Goal: Task Accomplishment & Management: Complete application form

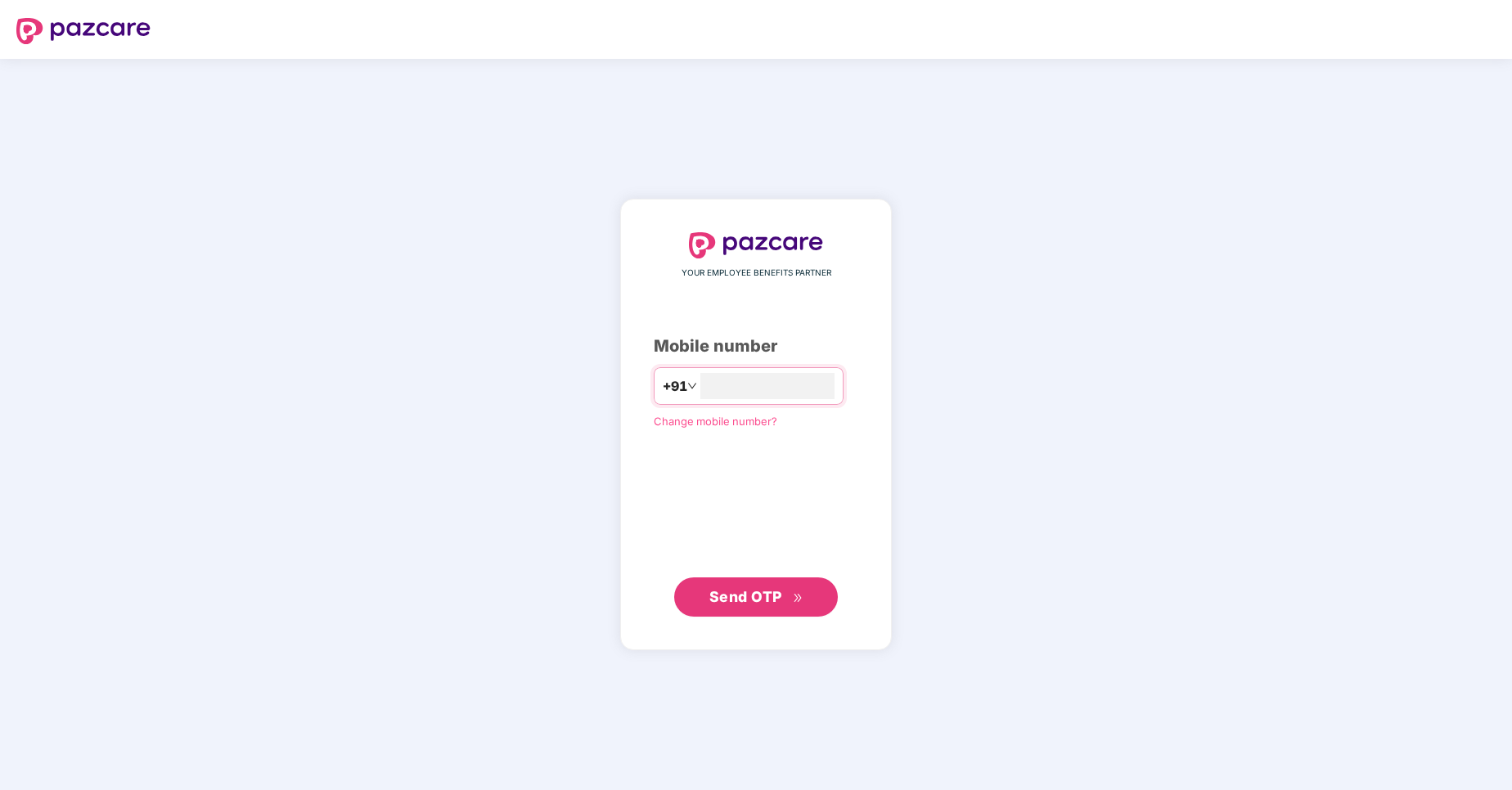
type input "**********"
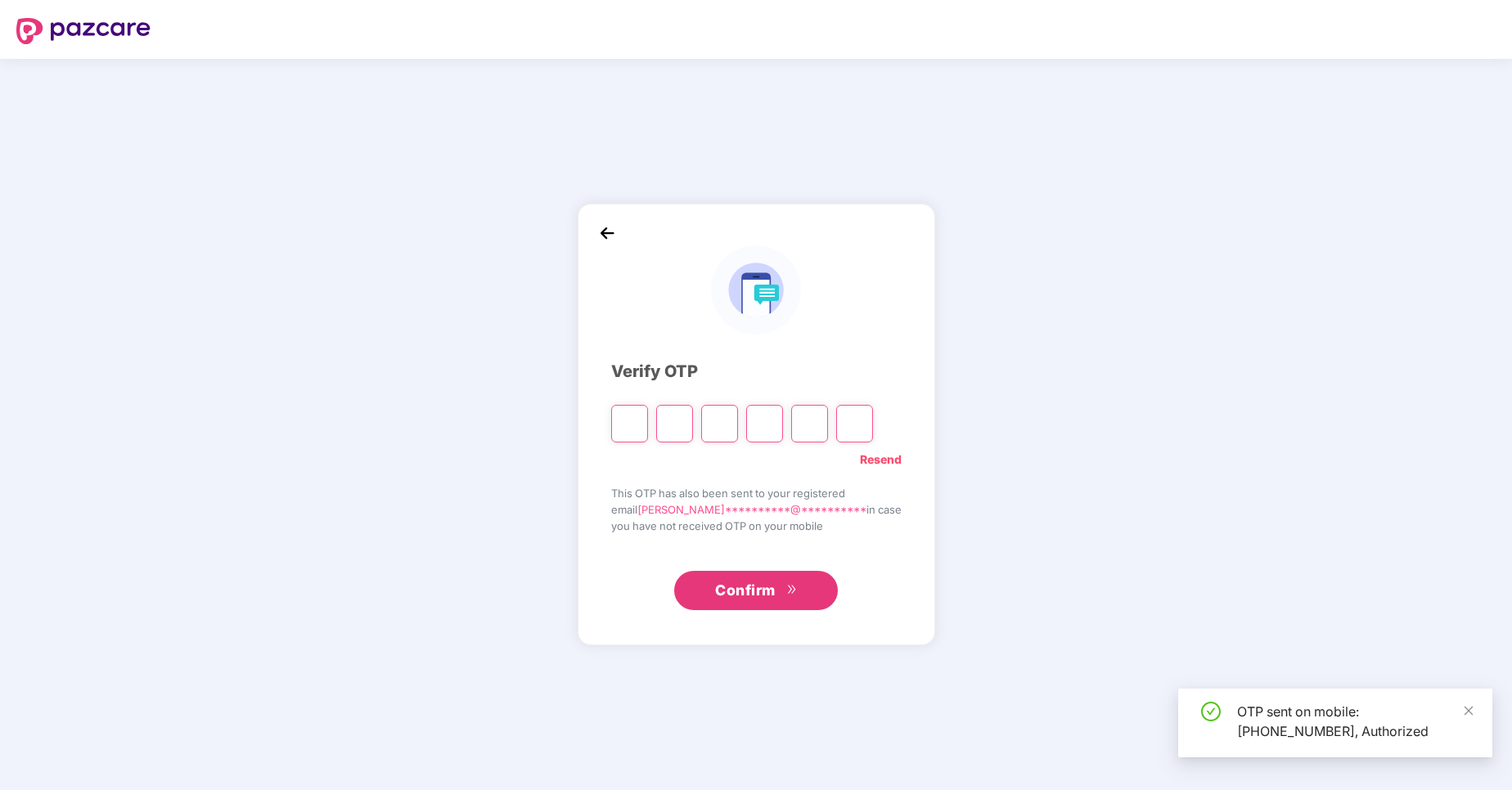
click at [647, 426] on input "Please enter verification code. Digit 1" at bounding box center [630, 423] width 37 height 38
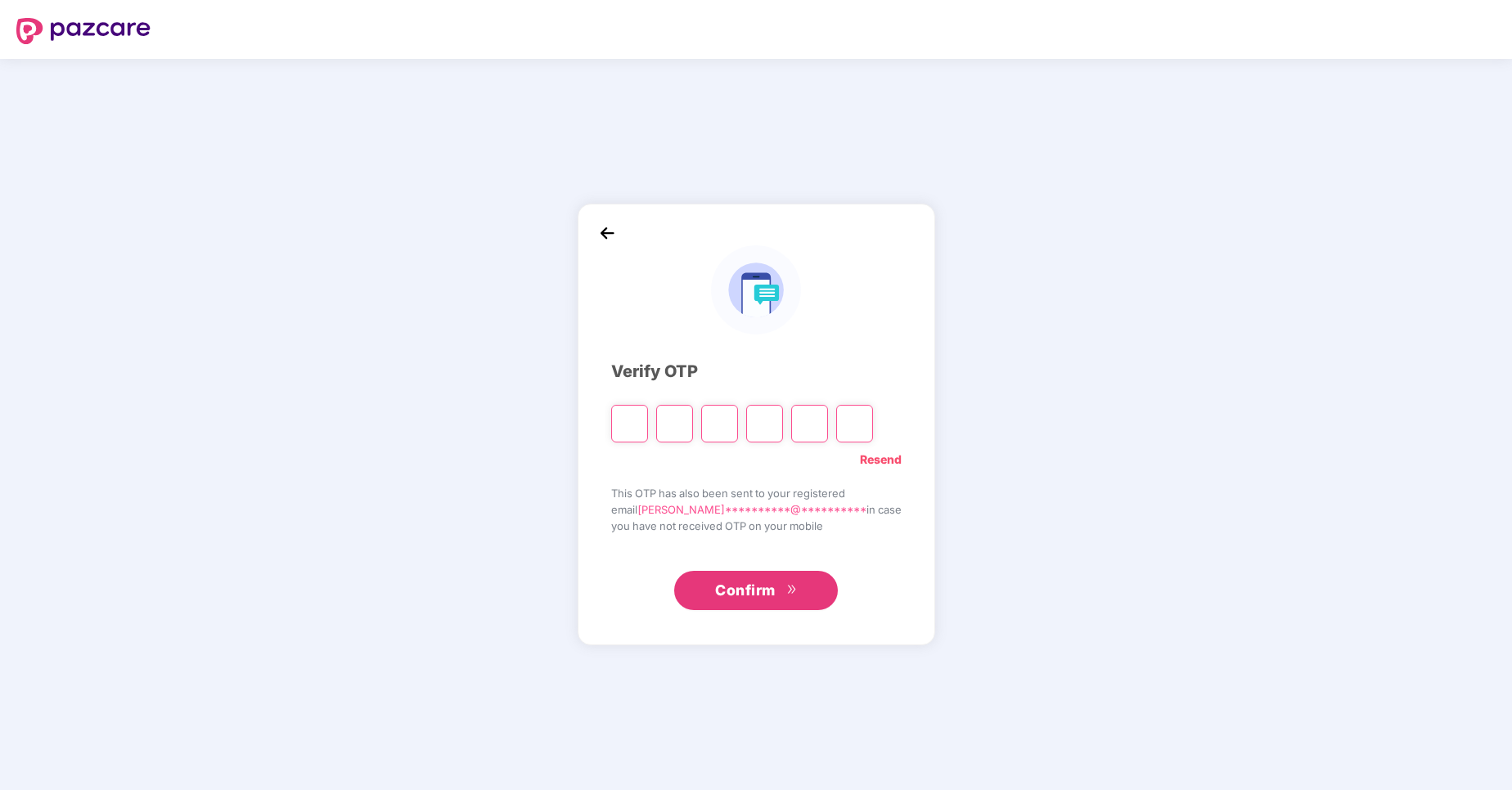
type input "*"
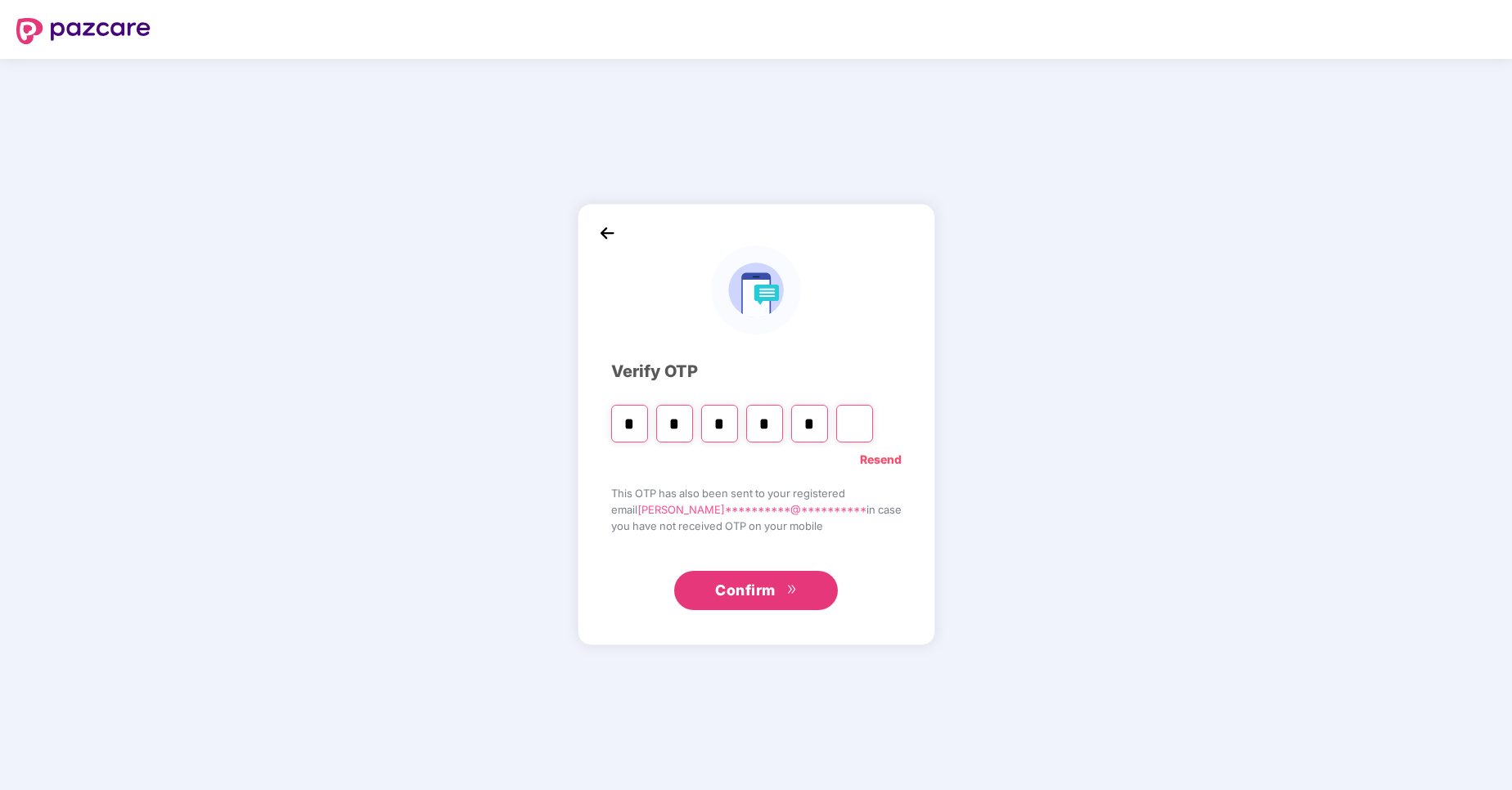
type input "*"
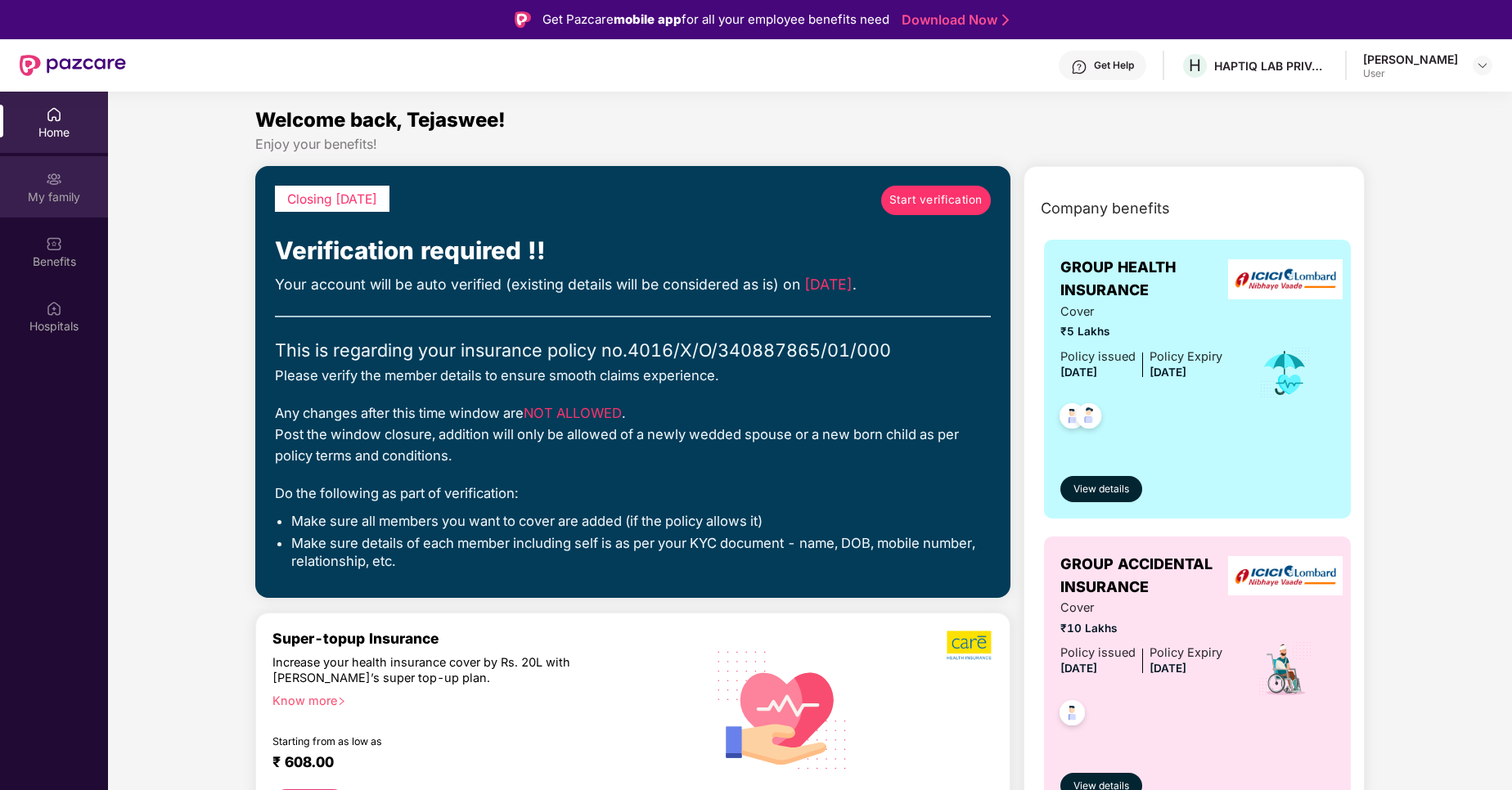
click at [68, 199] on div "My family" at bounding box center [54, 198] width 108 height 17
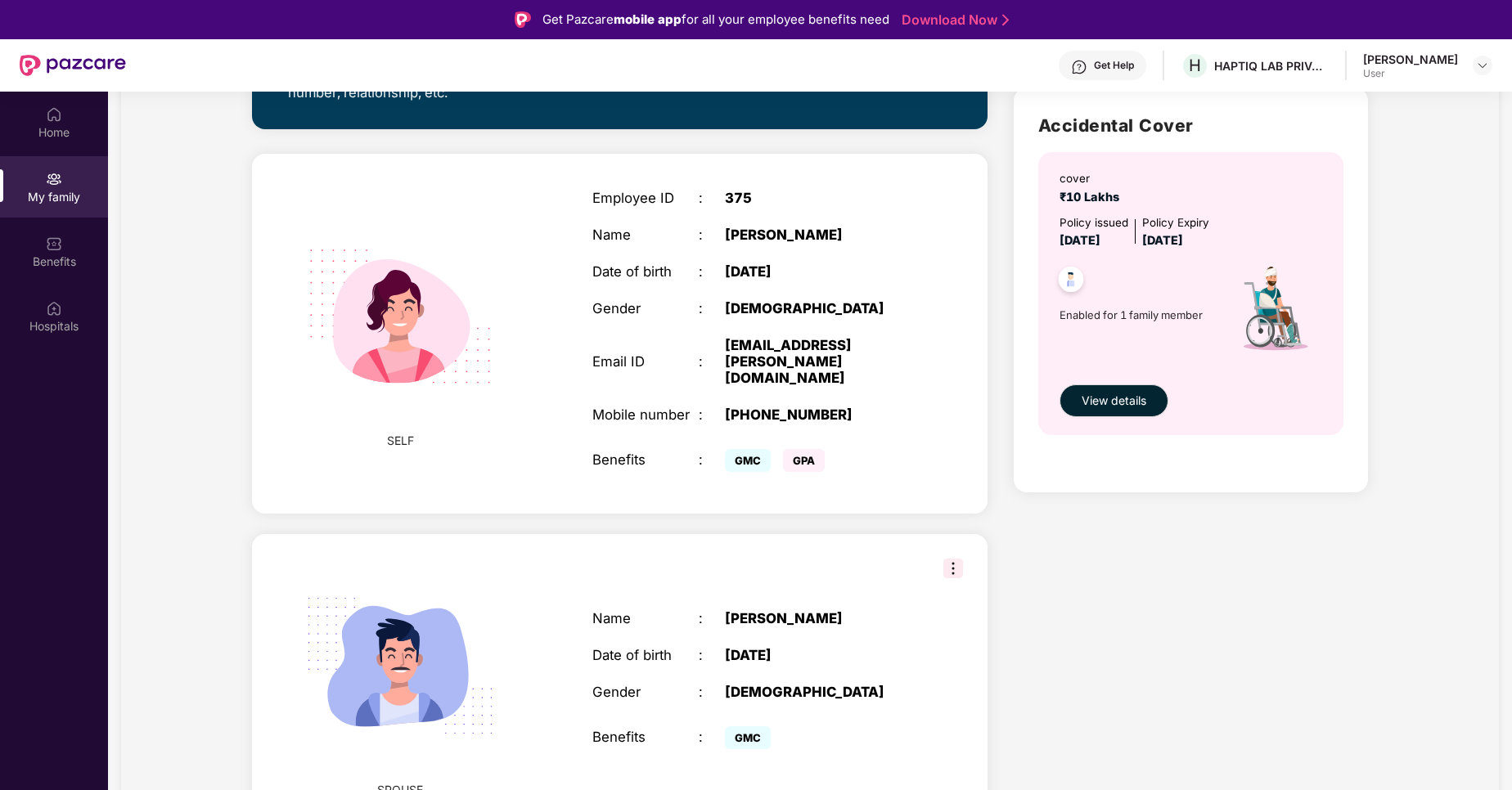
scroll to position [91, 0]
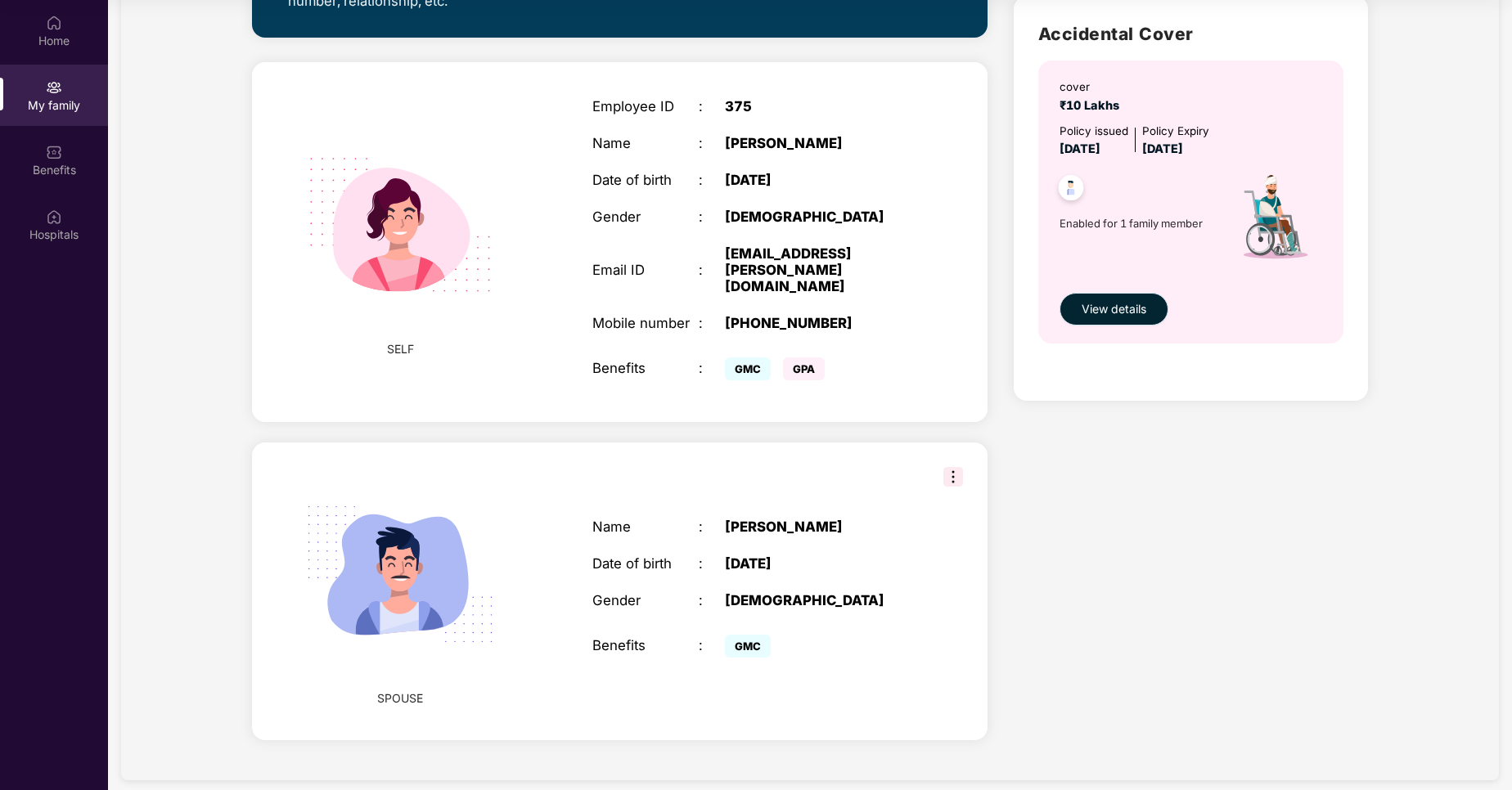
click at [1089, 314] on span "View details" at bounding box center [1114, 309] width 65 height 18
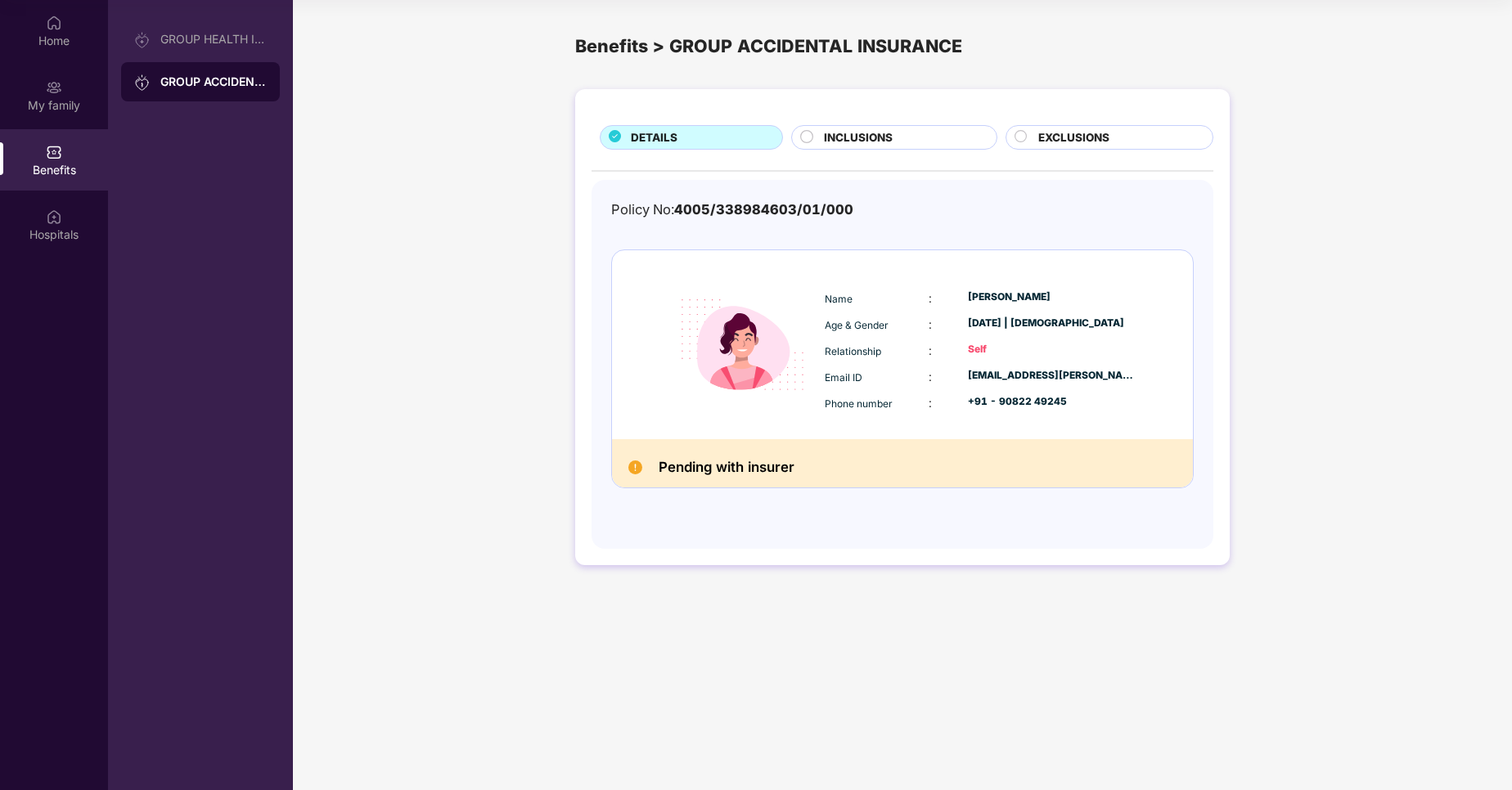
click at [882, 143] on span "INCLUSIONS" at bounding box center [858, 138] width 68 height 18
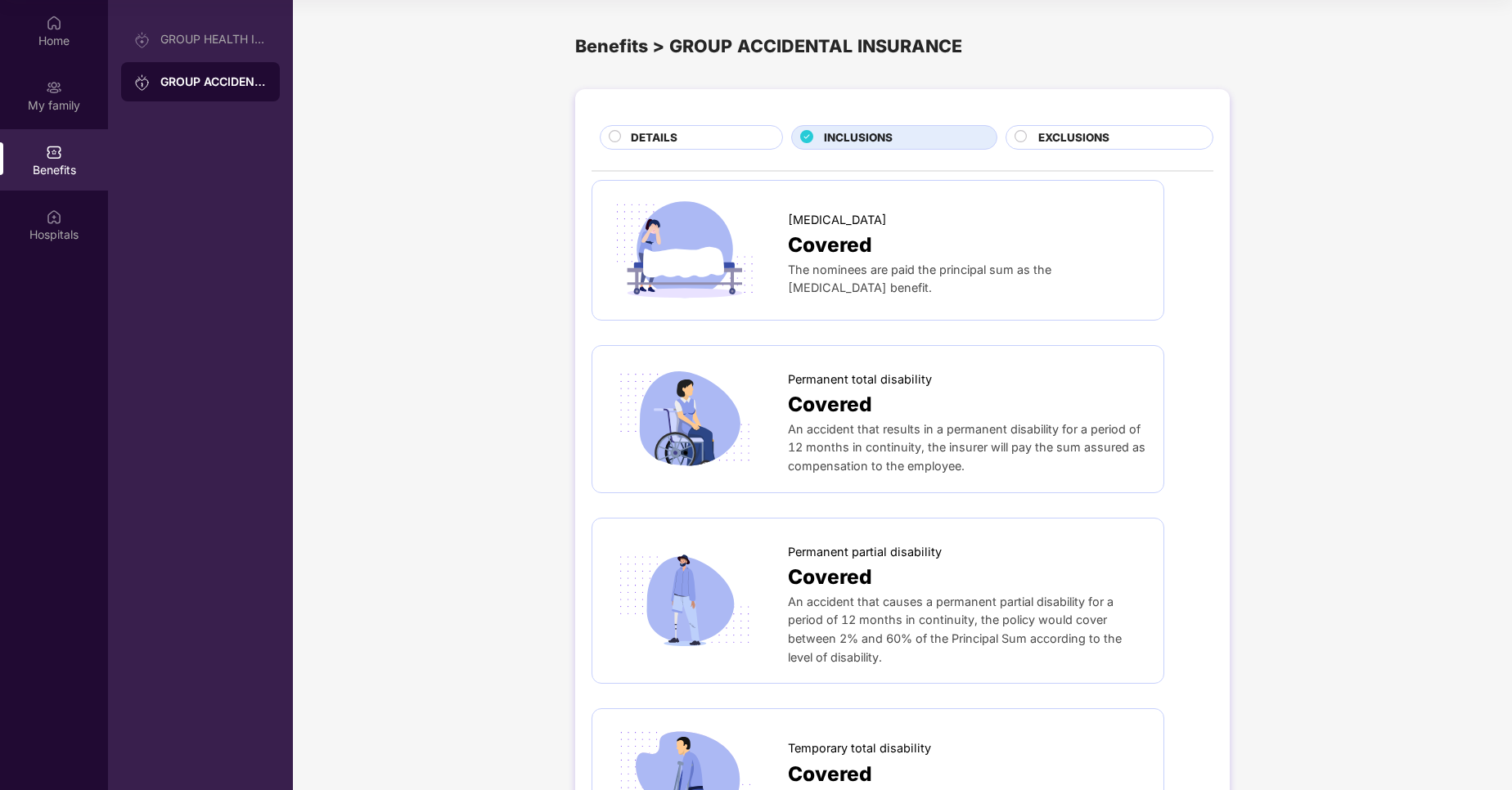
click at [1052, 139] on span "EXCLUSIONS" at bounding box center [1073, 138] width 71 height 18
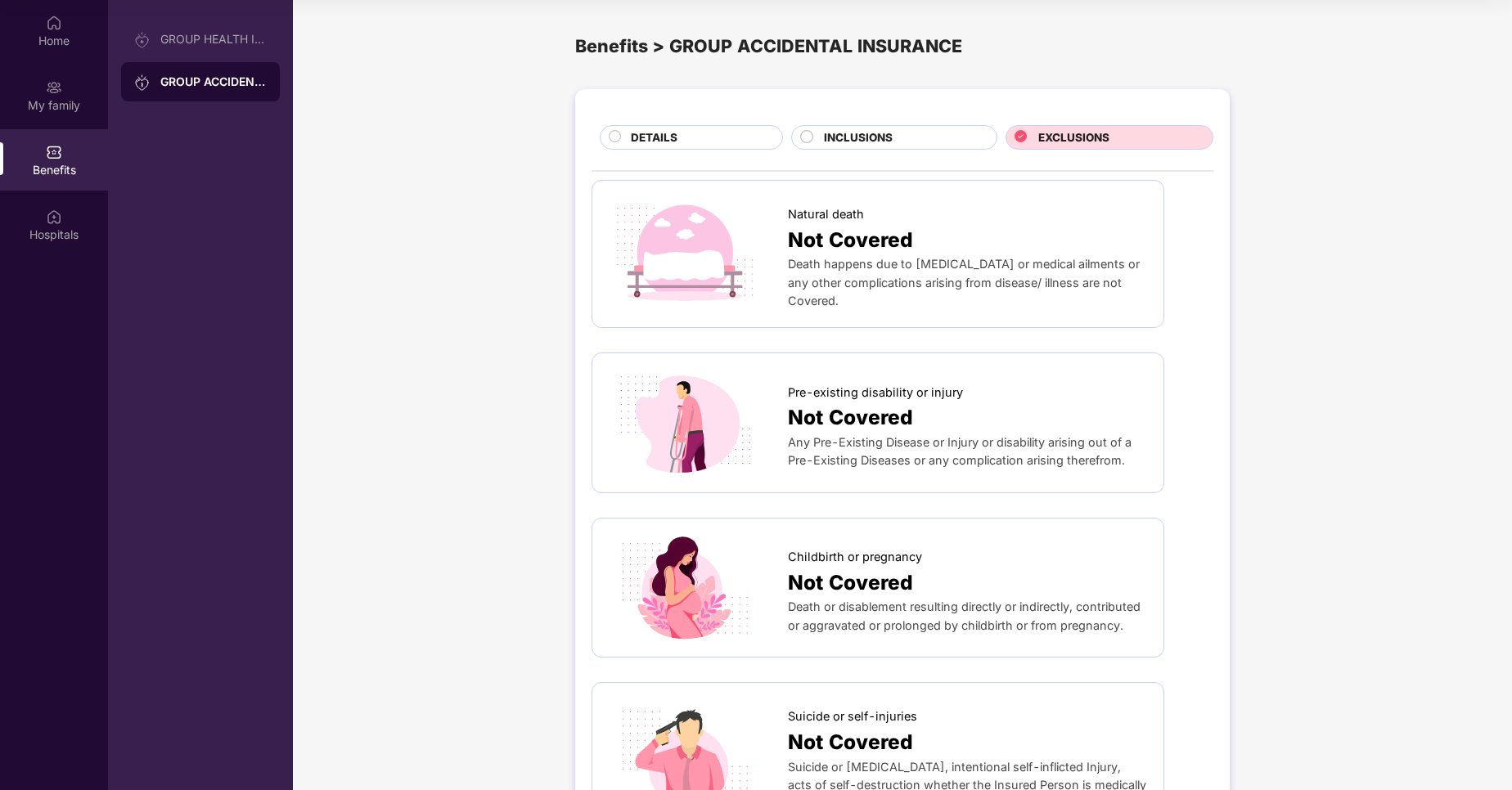
click at [635, 143] on span "DETAILS" at bounding box center [654, 138] width 46 height 18
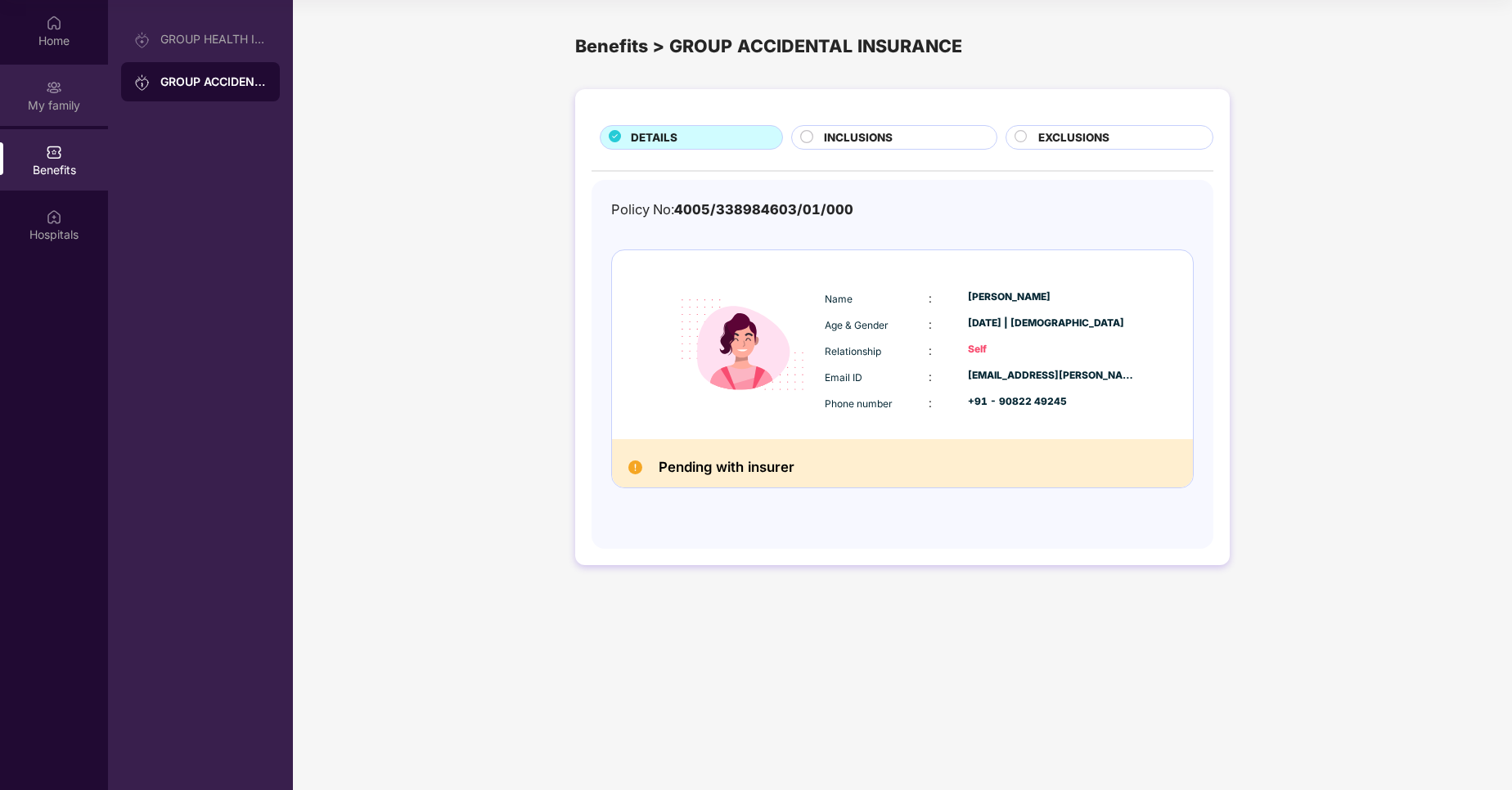
click at [52, 104] on div "My family" at bounding box center [54, 105] width 108 height 17
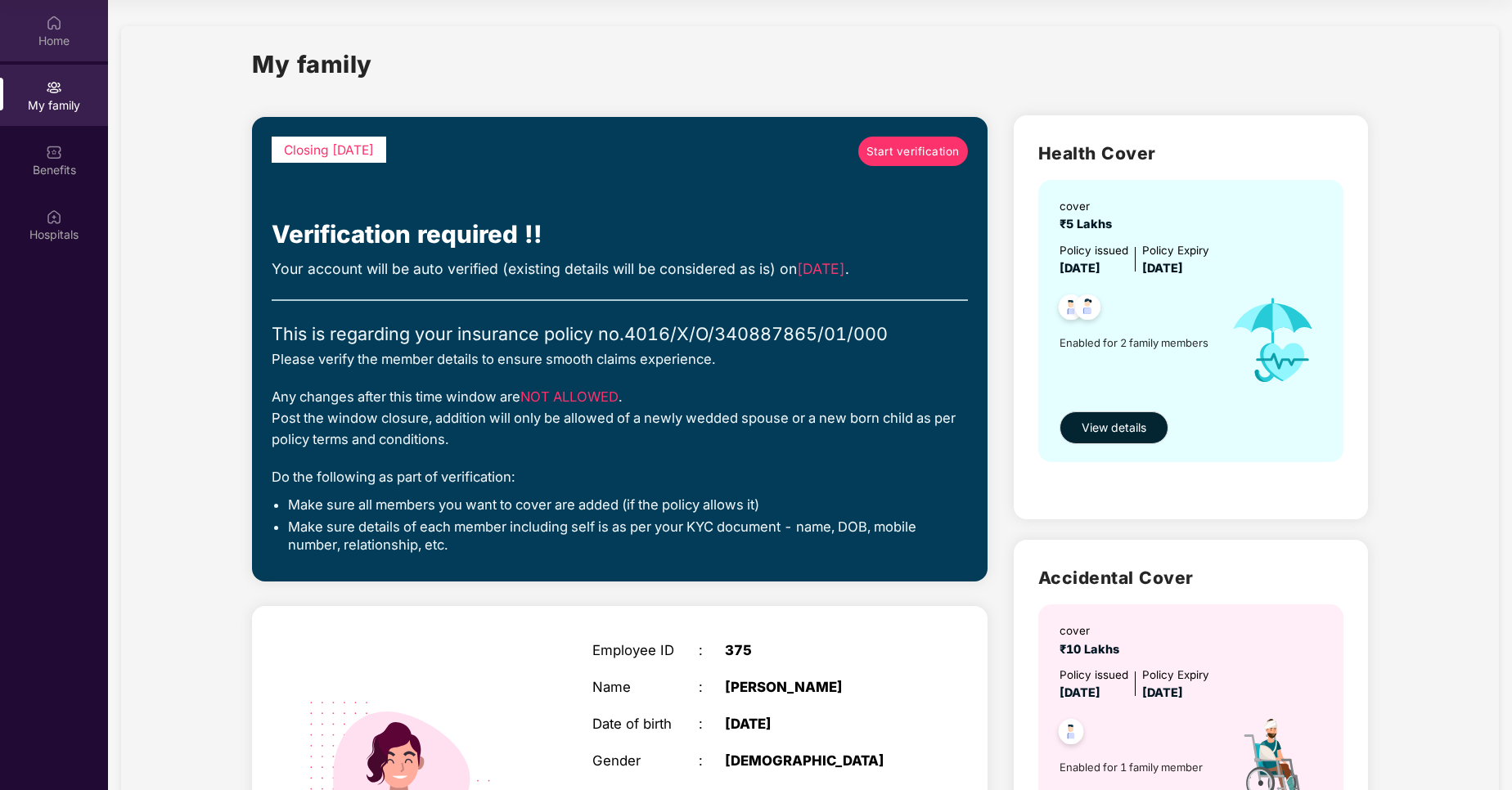
click at [64, 36] on div "Home" at bounding box center [54, 41] width 108 height 17
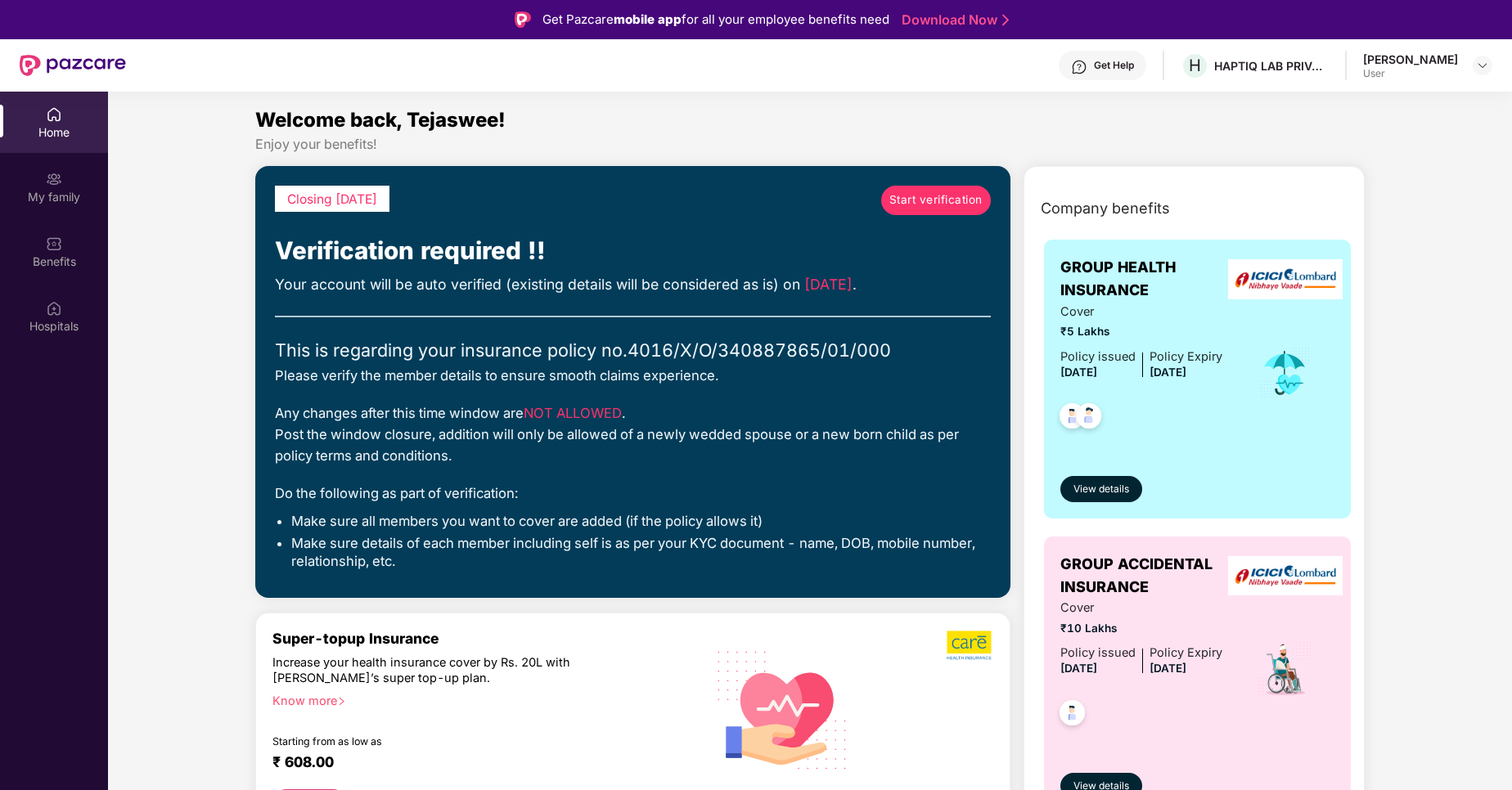
click at [1411, 72] on div "User" at bounding box center [1409, 74] width 95 height 13
click at [1274, 67] on div "HAPTIQ LAB PRIVATE LIMITED" at bounding box center [1271, 66] width 115 height 16
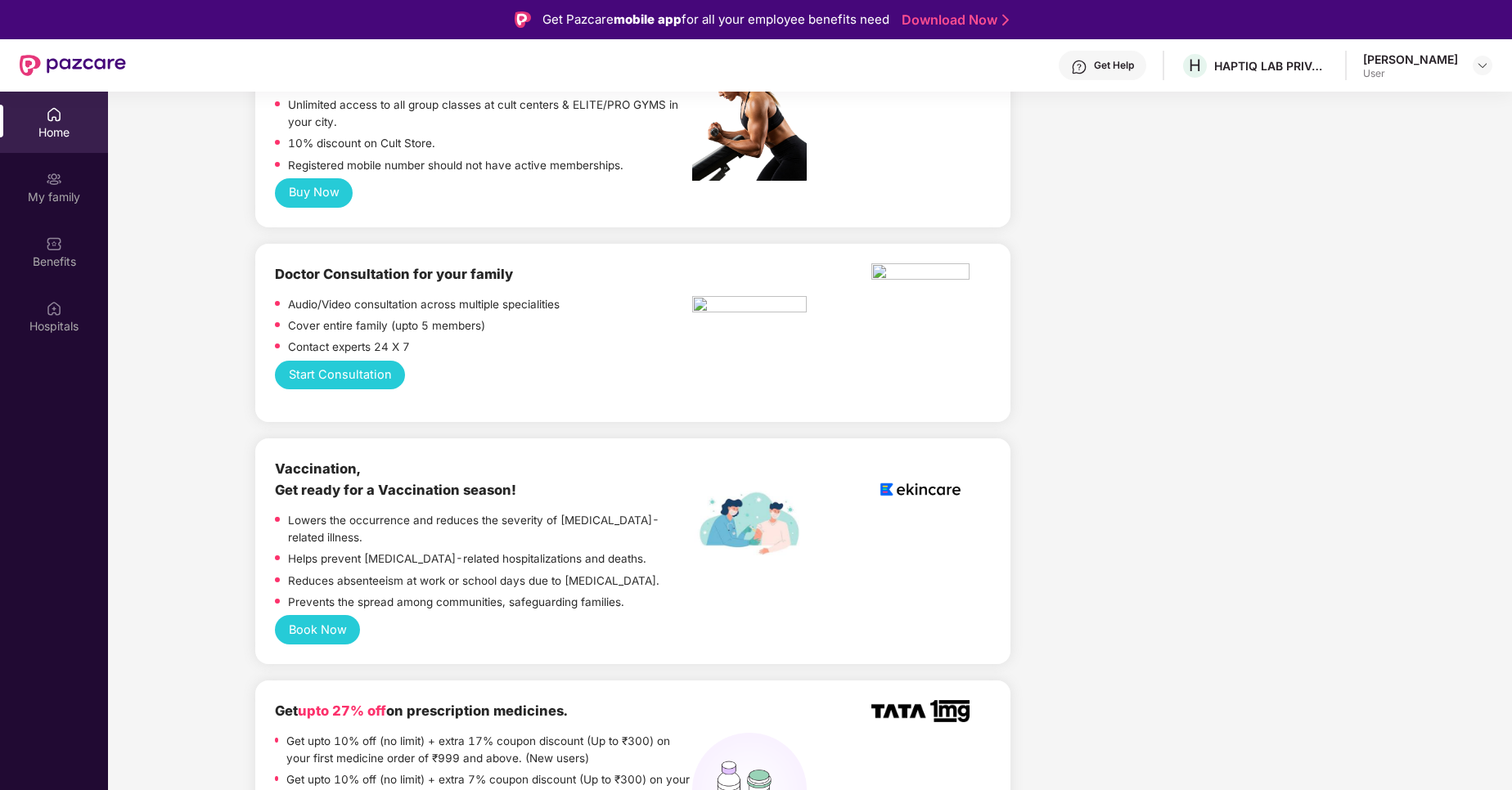
scroll to position [1812, 0]
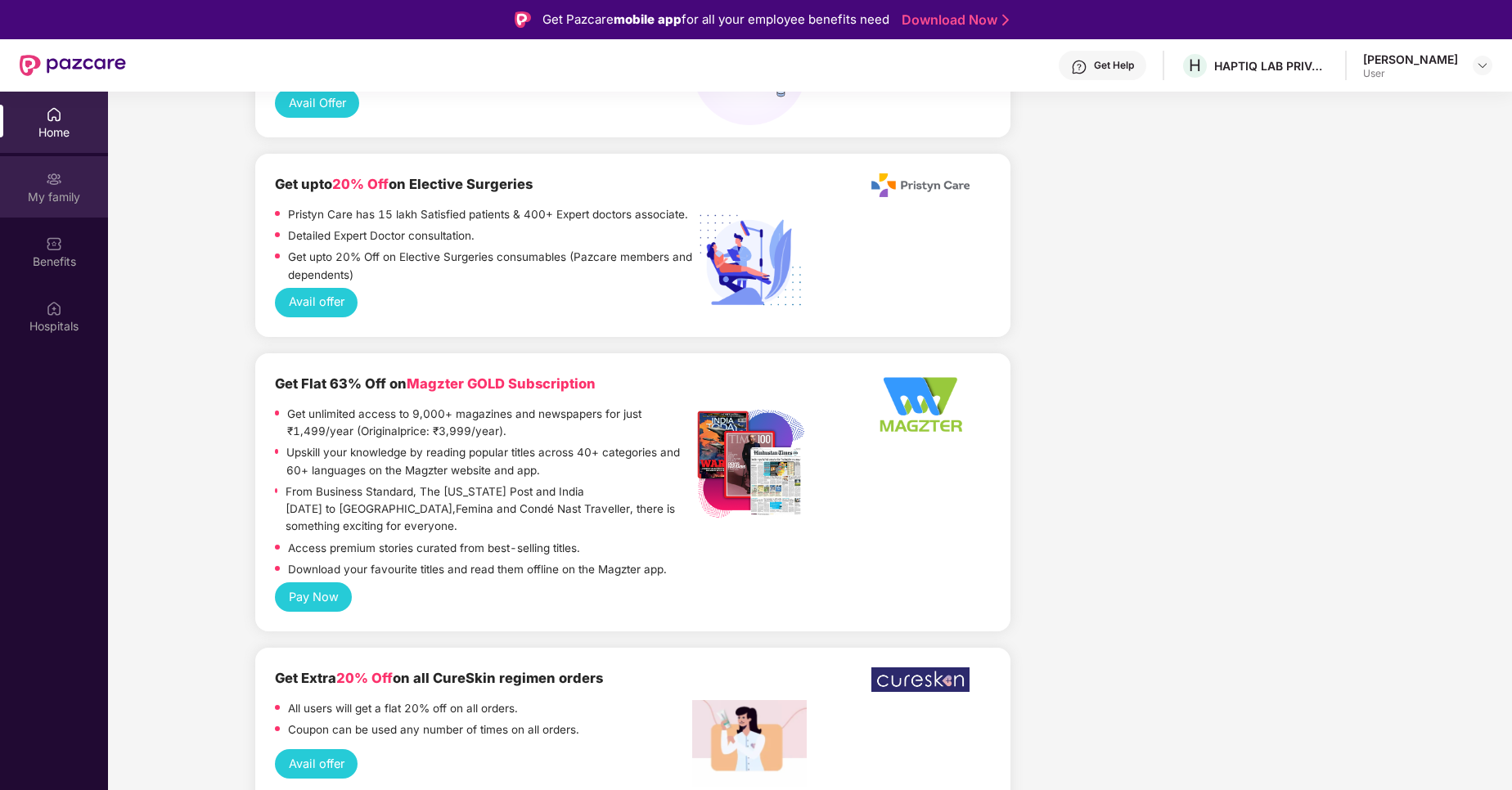
click at [79, 182] on div "My family" at bounding box center [54, 187] width 108 height 61
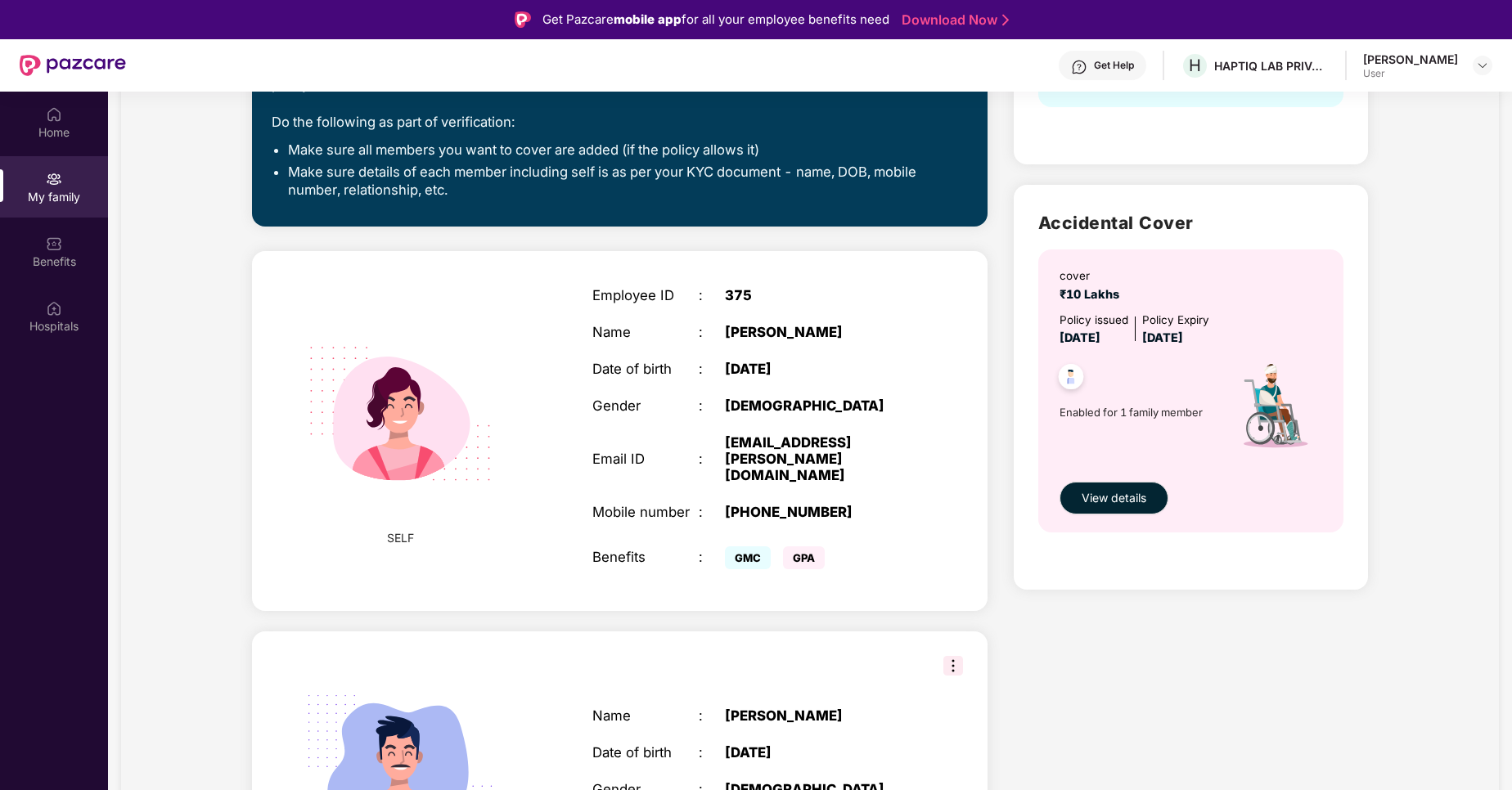
scroll to position [544, 0]
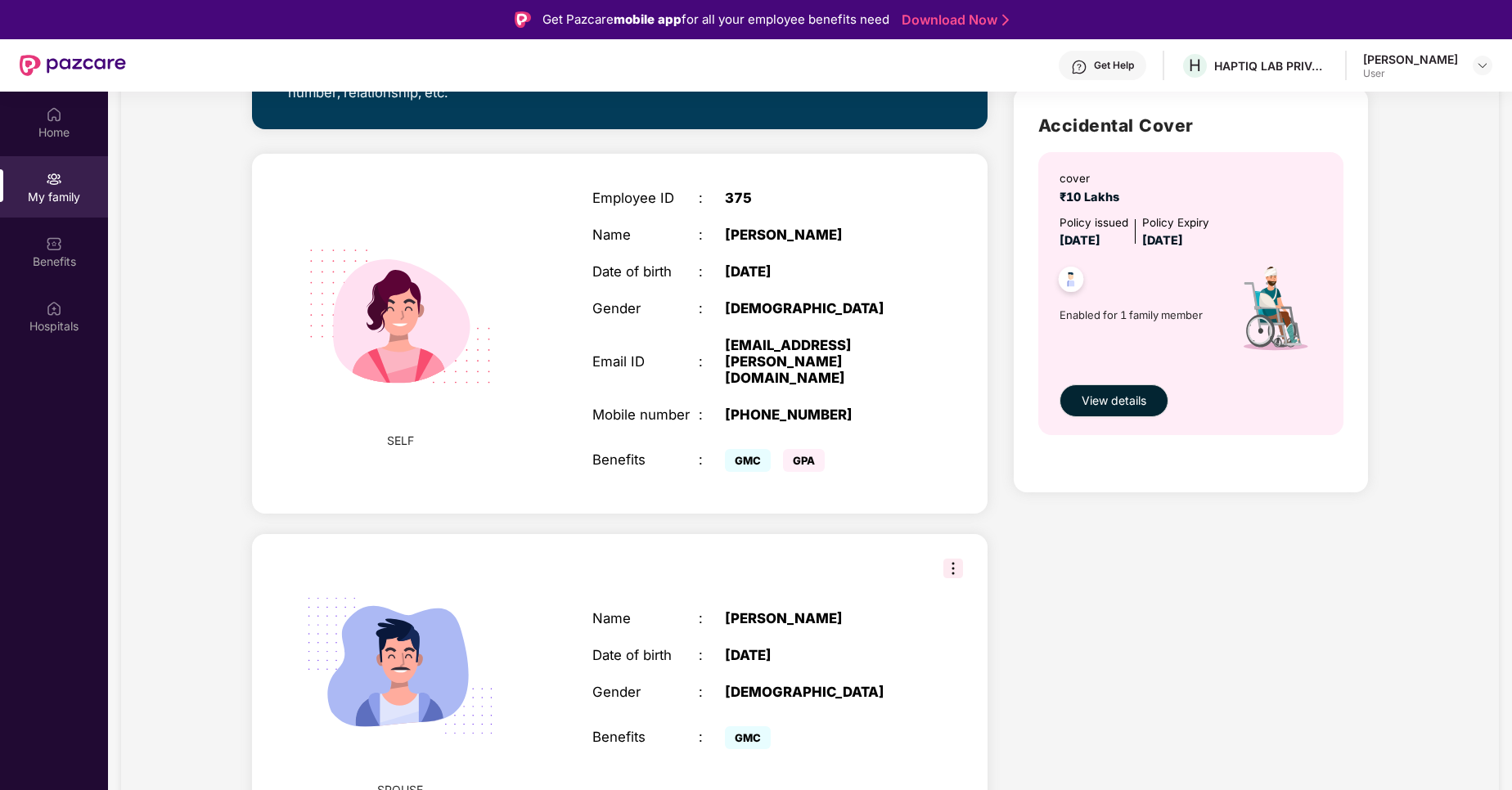
click at [959, 559] on img at bounding box center [952, 568] width 19 height 19
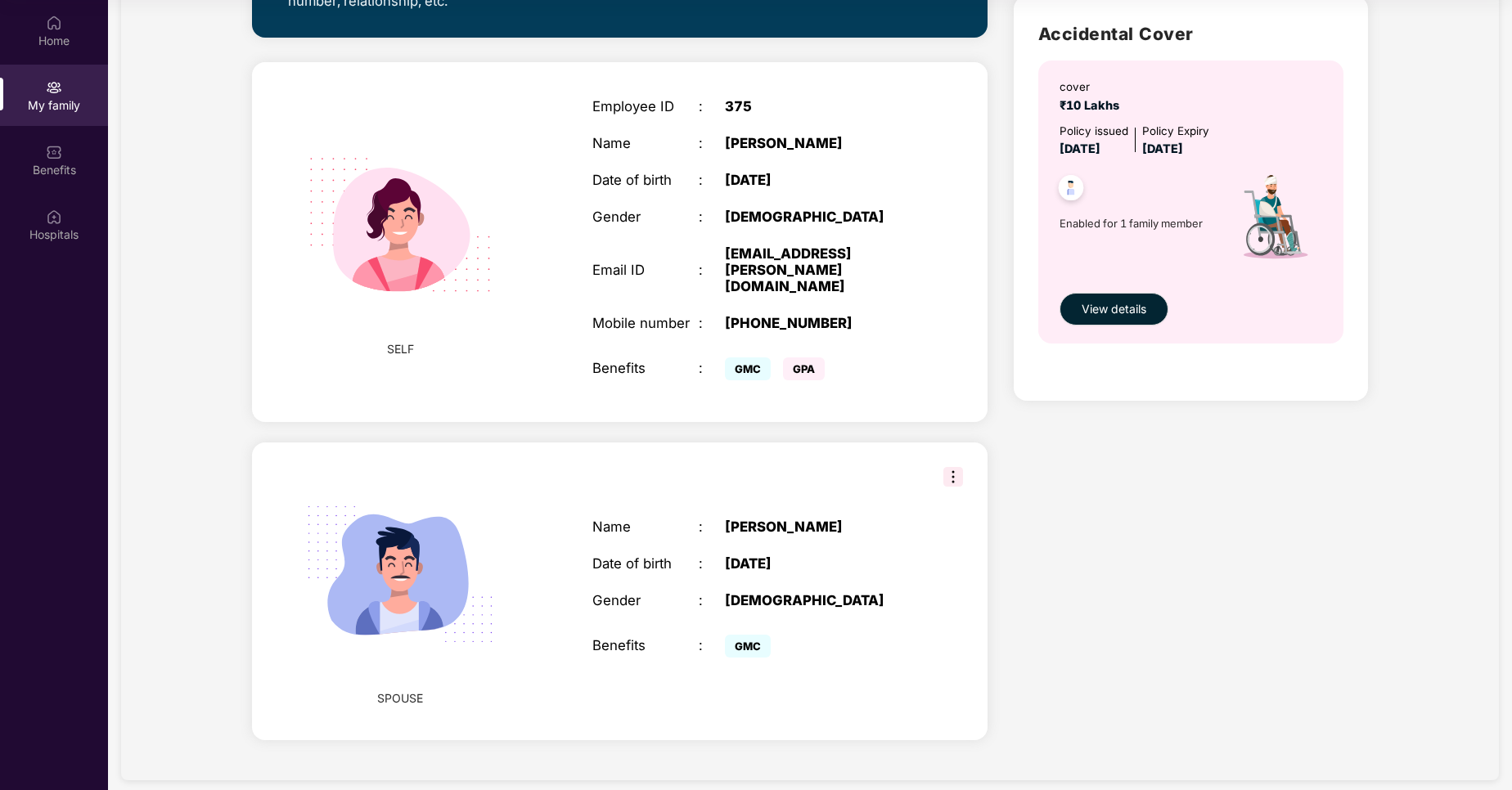
click at [754, 419] on div "Closing in 2 days Start verification Verification required !! Your account will…" at bounding box center [620, 159] width 761 height 1202
click at [1111, 621] on div "Health Cover cover ₹5 Lakhs Policy issued 03 Apr 2025 Policy Expiry 02 Apr 2026…" at bounding box center [1191, 159] width 381 height 1202
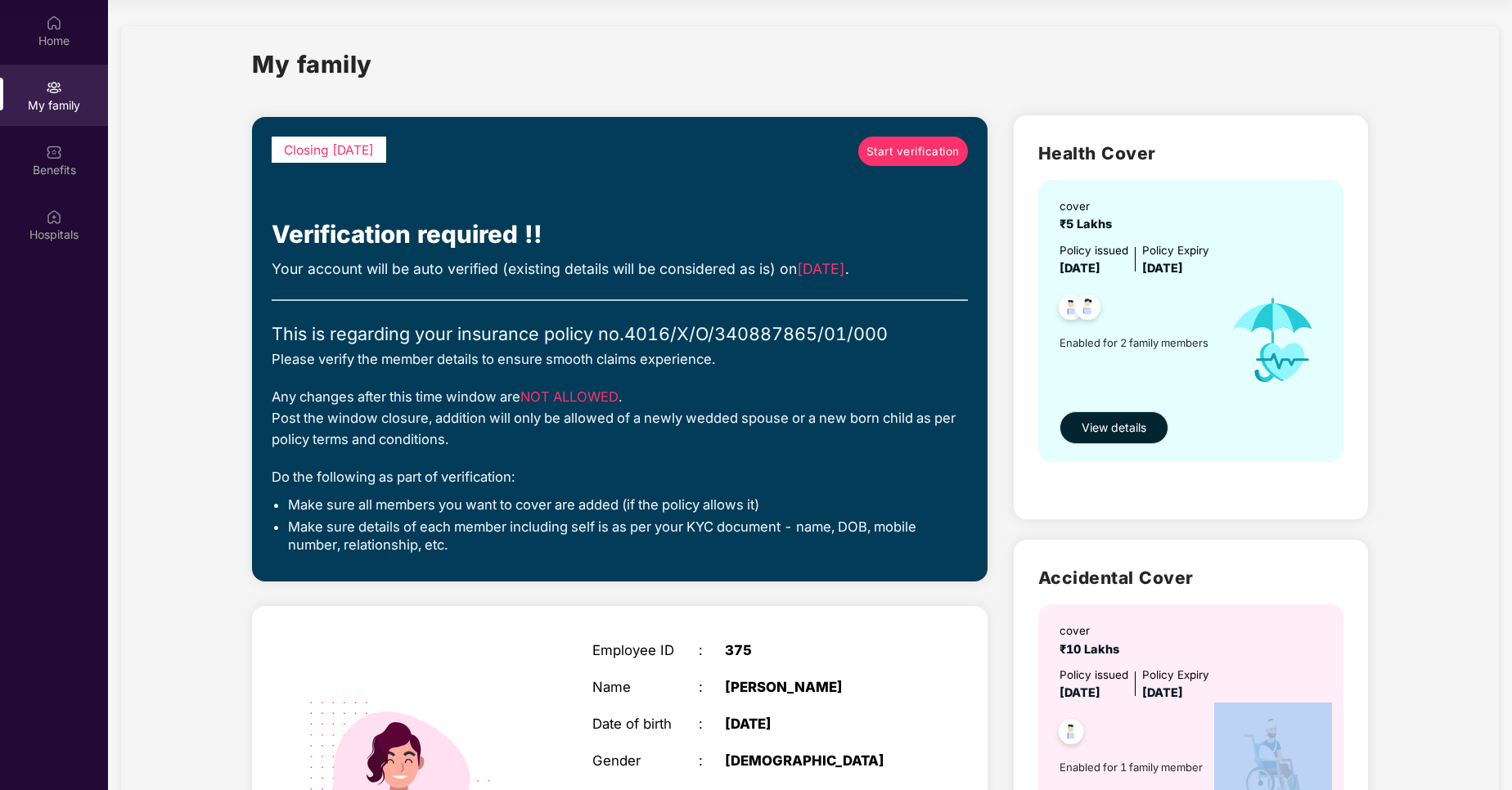
scroll to position [544, 0]
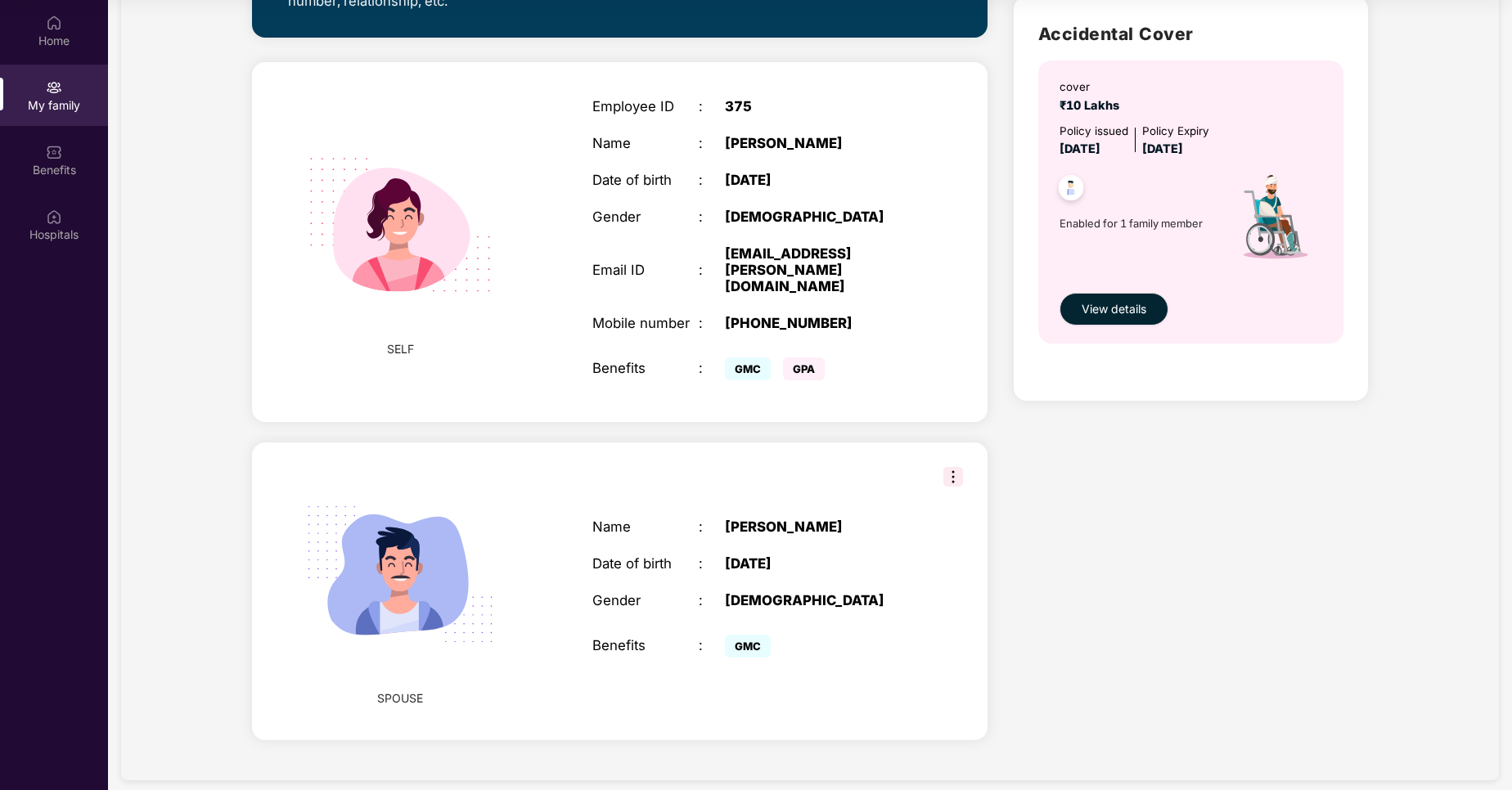
click at [409, 344] on span "SELF" at bounding box center [400, 348] width 27 height 18
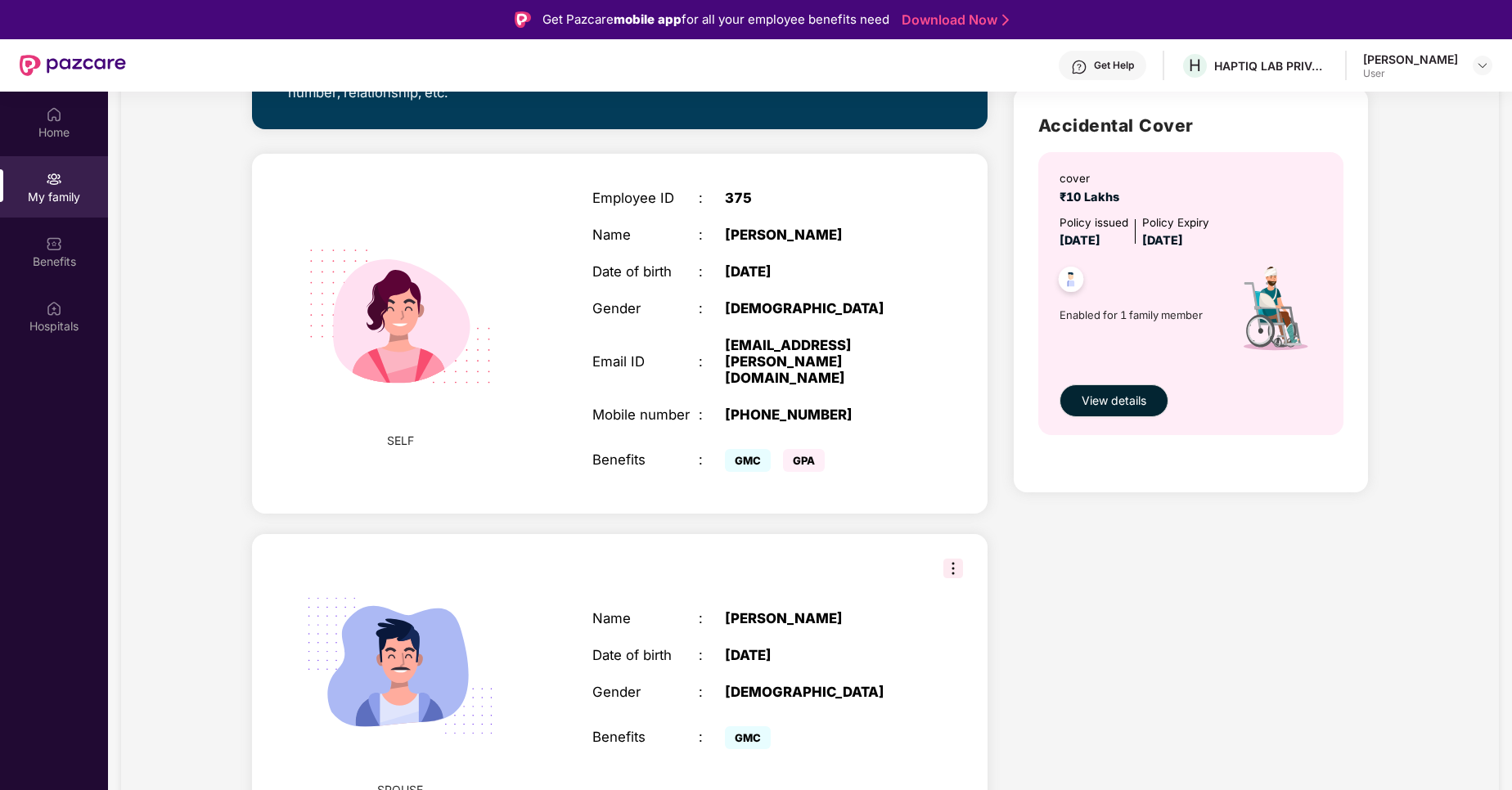
scroll to position [0, 0]
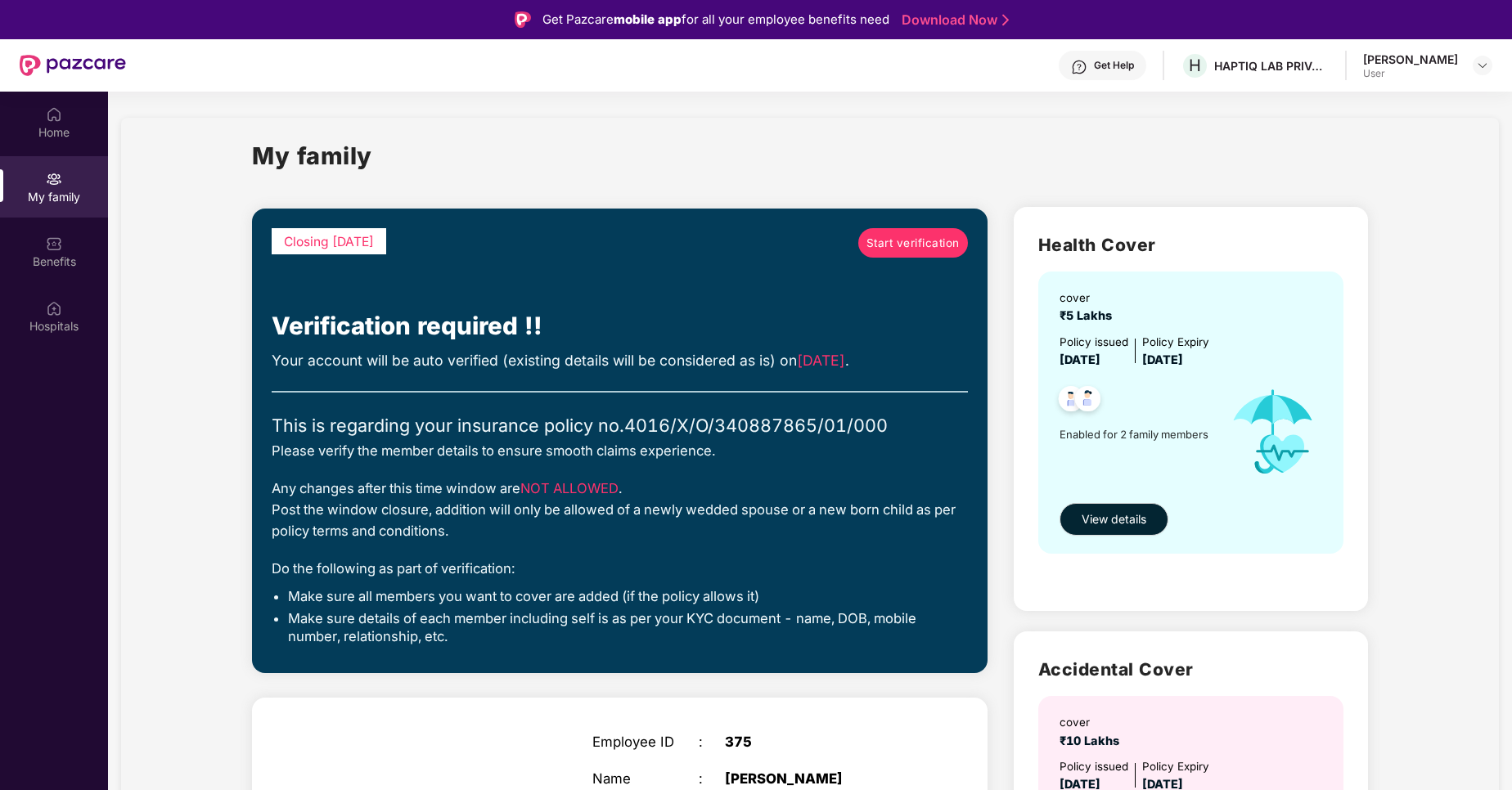
click at [918, 255] on link "Start verification" at bounding box center [913, 243] width 110 height 30
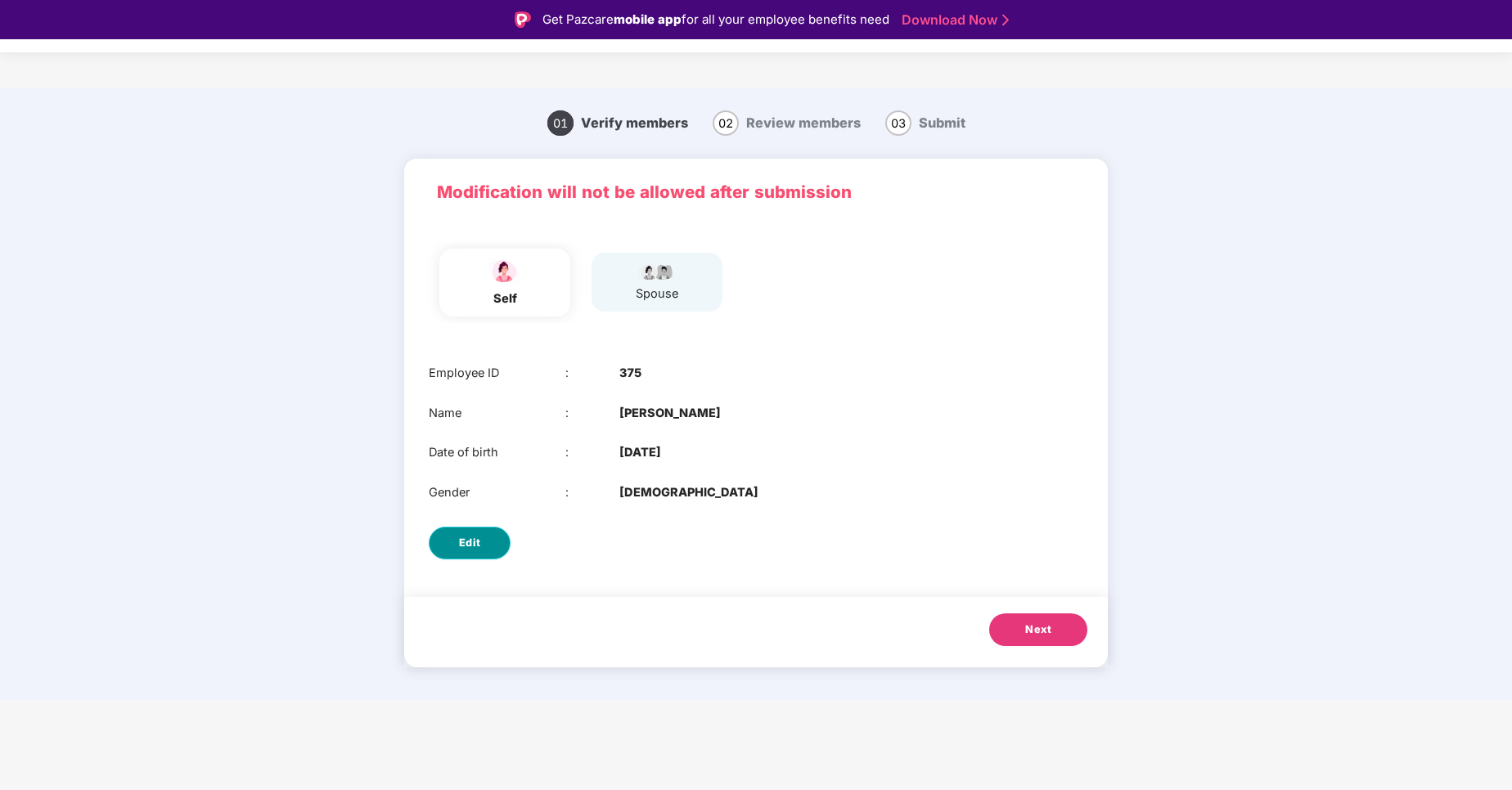
click at [466, 548] on span "Edit" at bounding box center [470, 543] width 22 height 17
select select "******"
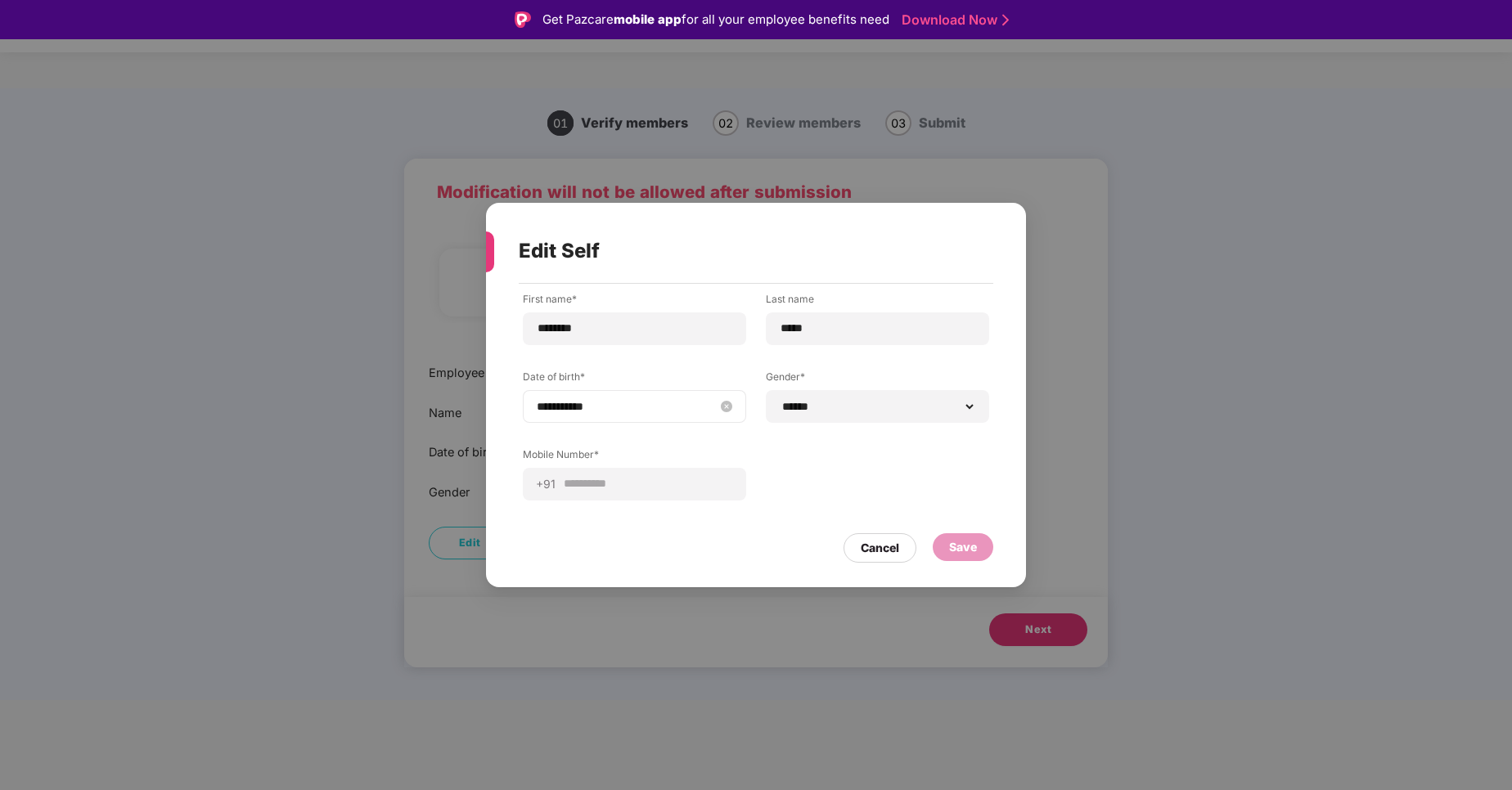
click at [542, 401] on input "**********" at bounding box center [626, 406] width 179 height 18
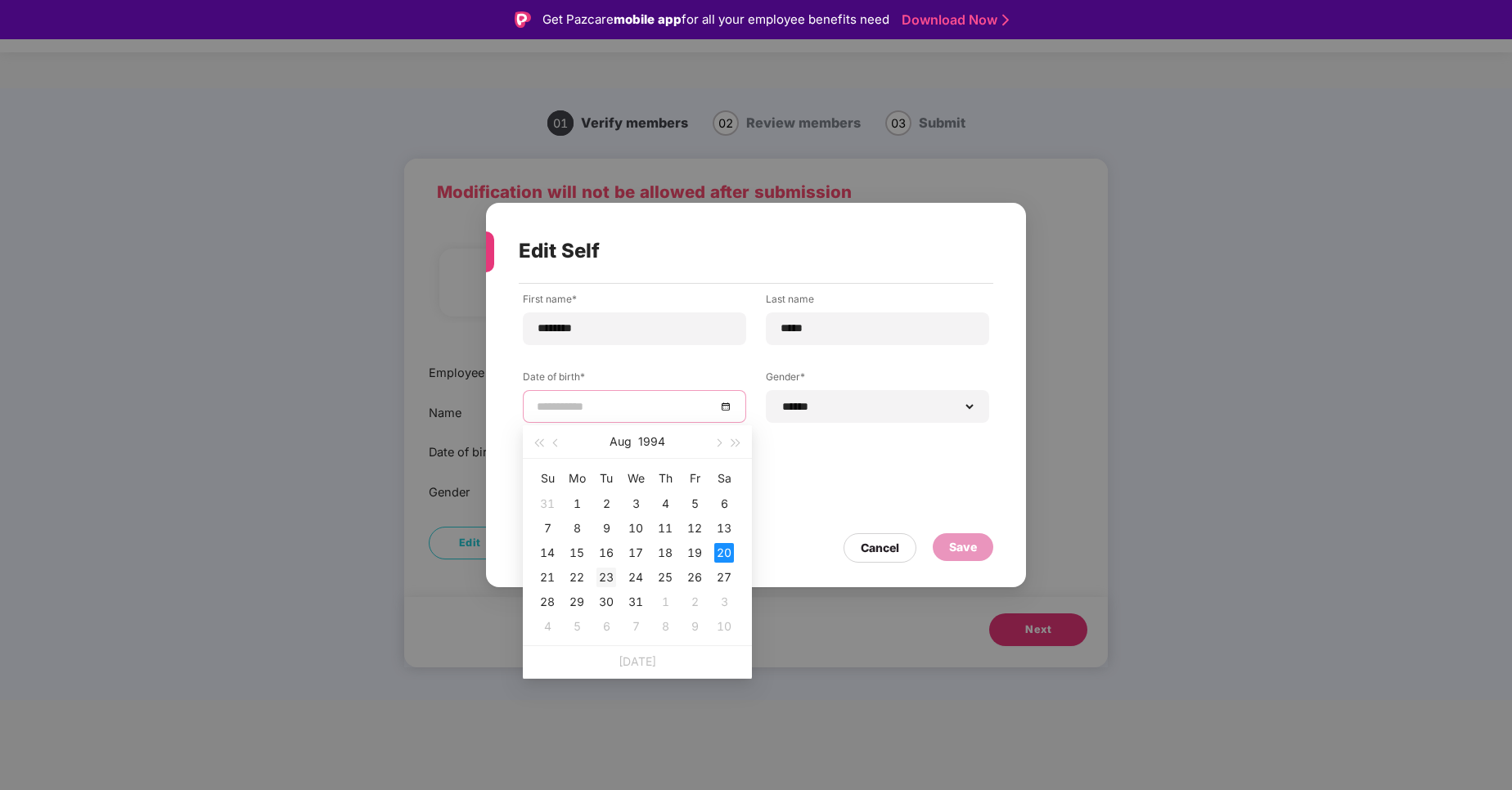
type input "**********"
click at [608, 584] on div "23" at bounding box center [606, 577] width 19 height 19
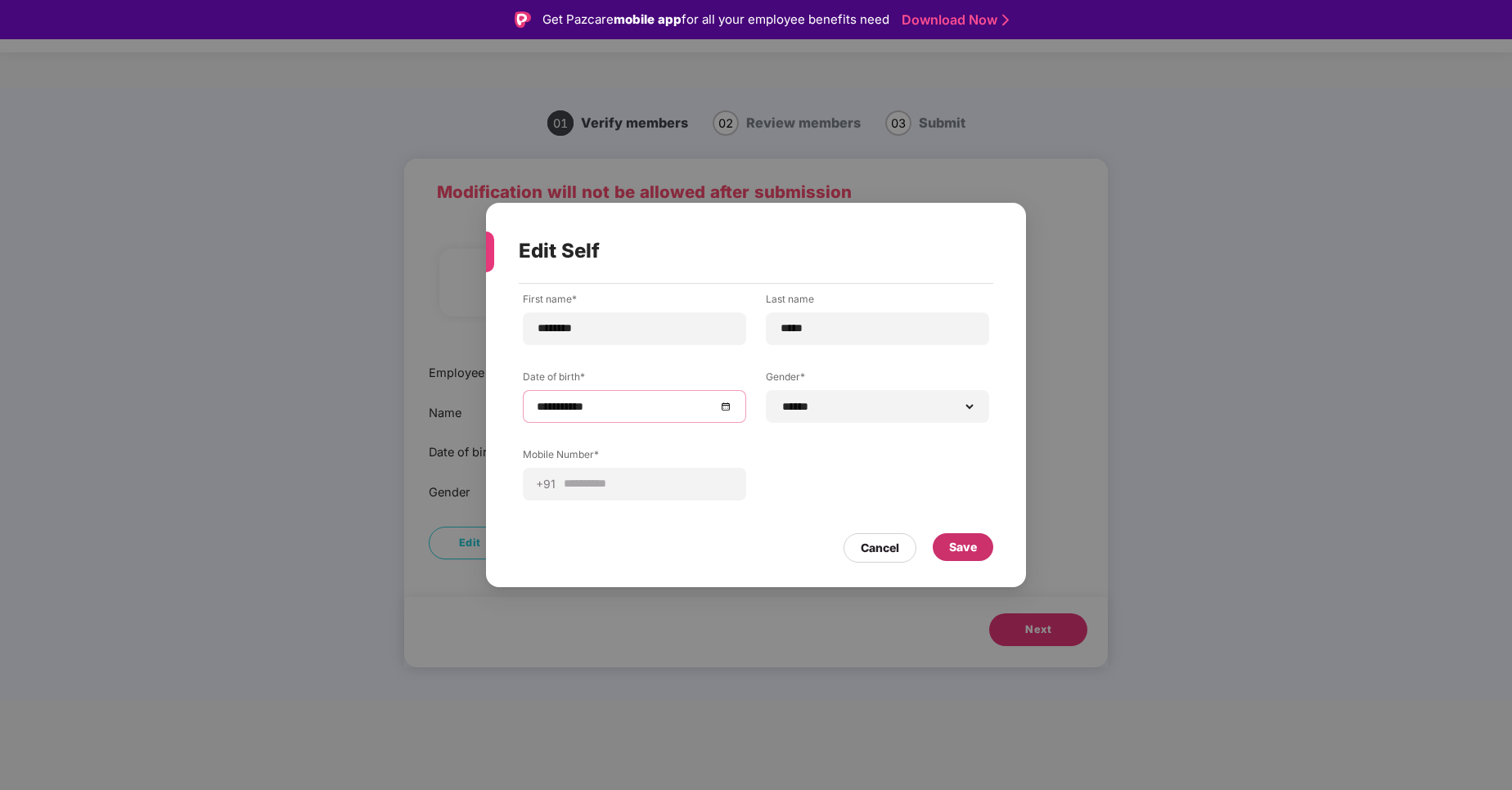
click at [950, 540] on div "Save" at bounding box center [962, 547] width 28 height 18
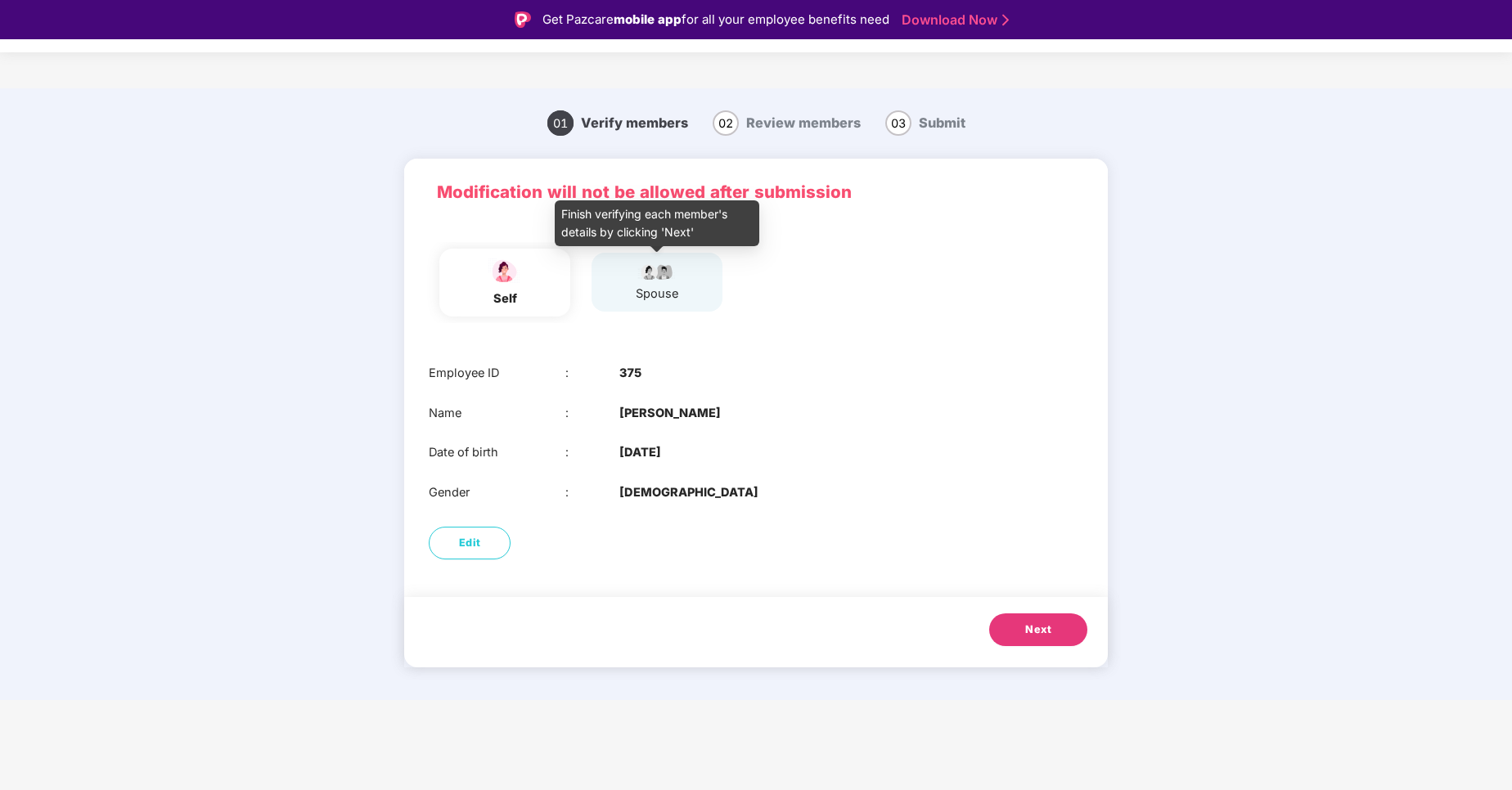
click at [652, 289] on div "spouse" at bounding box center [657, 294] width 42 height 18
click at [1022, 612] on div "Next" at bounding box center [756, 632] width 704 height 70
click at [1026, 619] on button "Next" at bounding box center [1038, 629] width 98 height 32
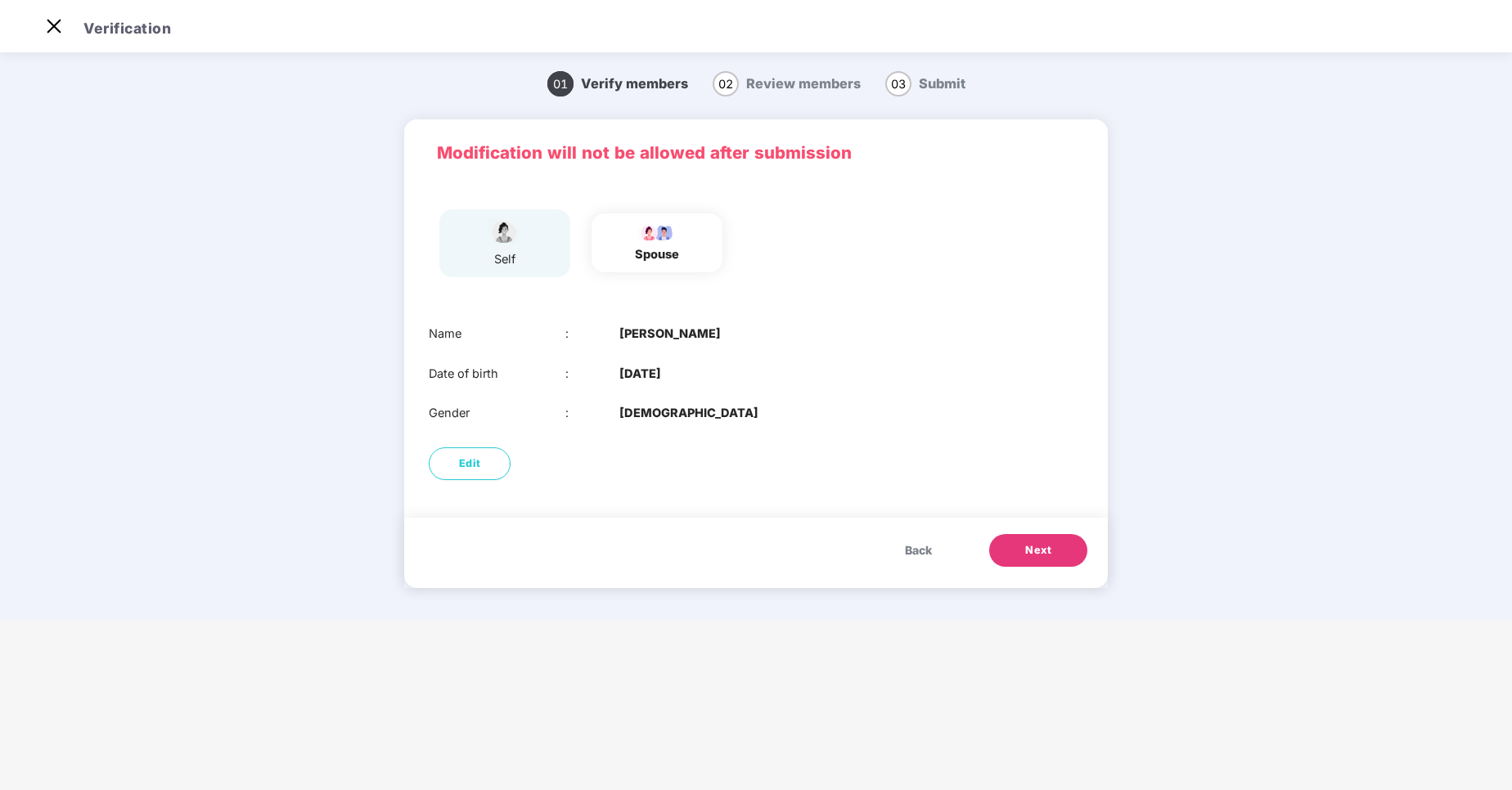
click at [1023, 547] on button "Next" at bounding box center [1038, 550] width 98 height 32
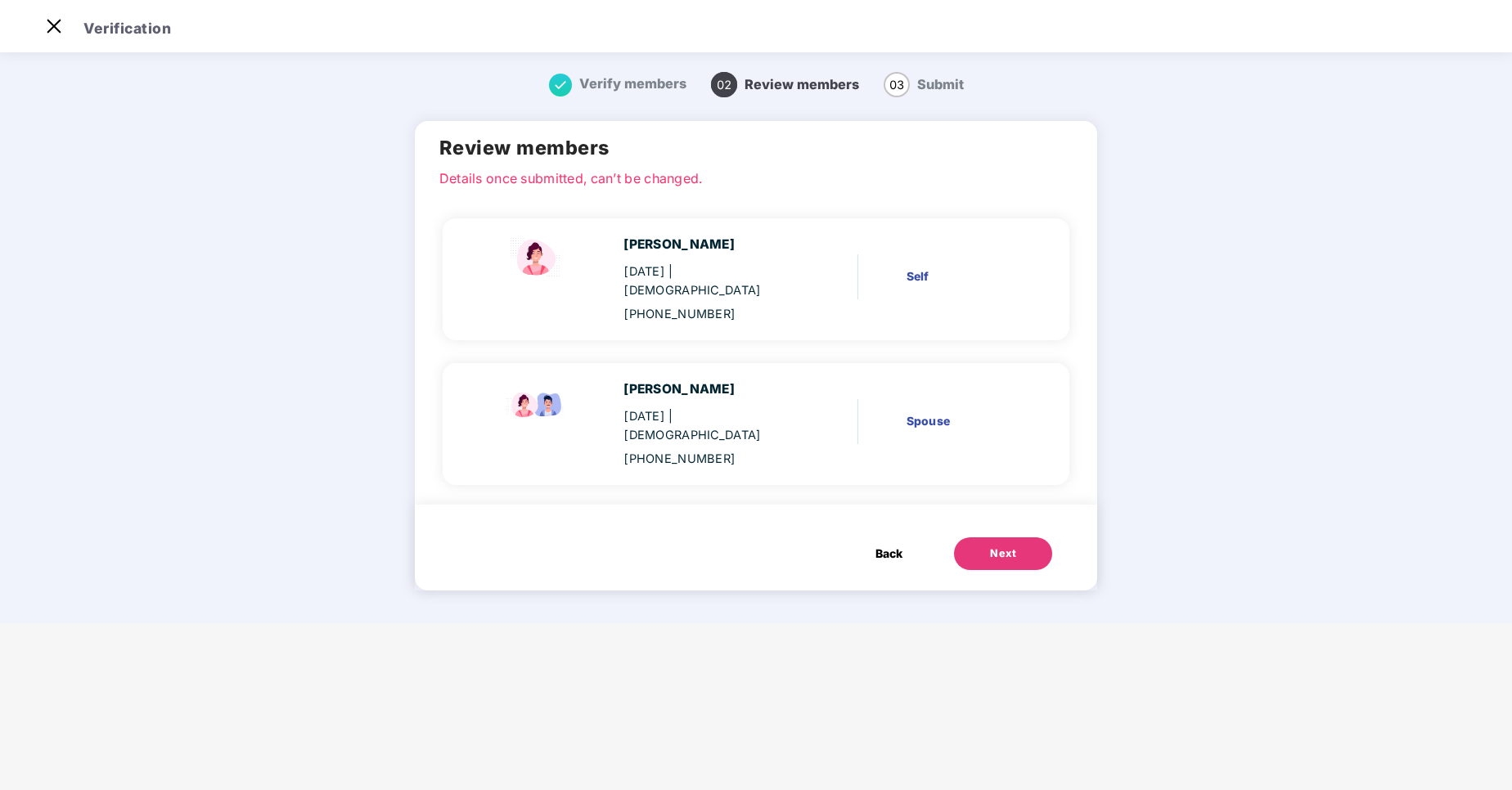
click at [876, 545] on span "Back" at bounding box center [889, 553] width 27 height 18
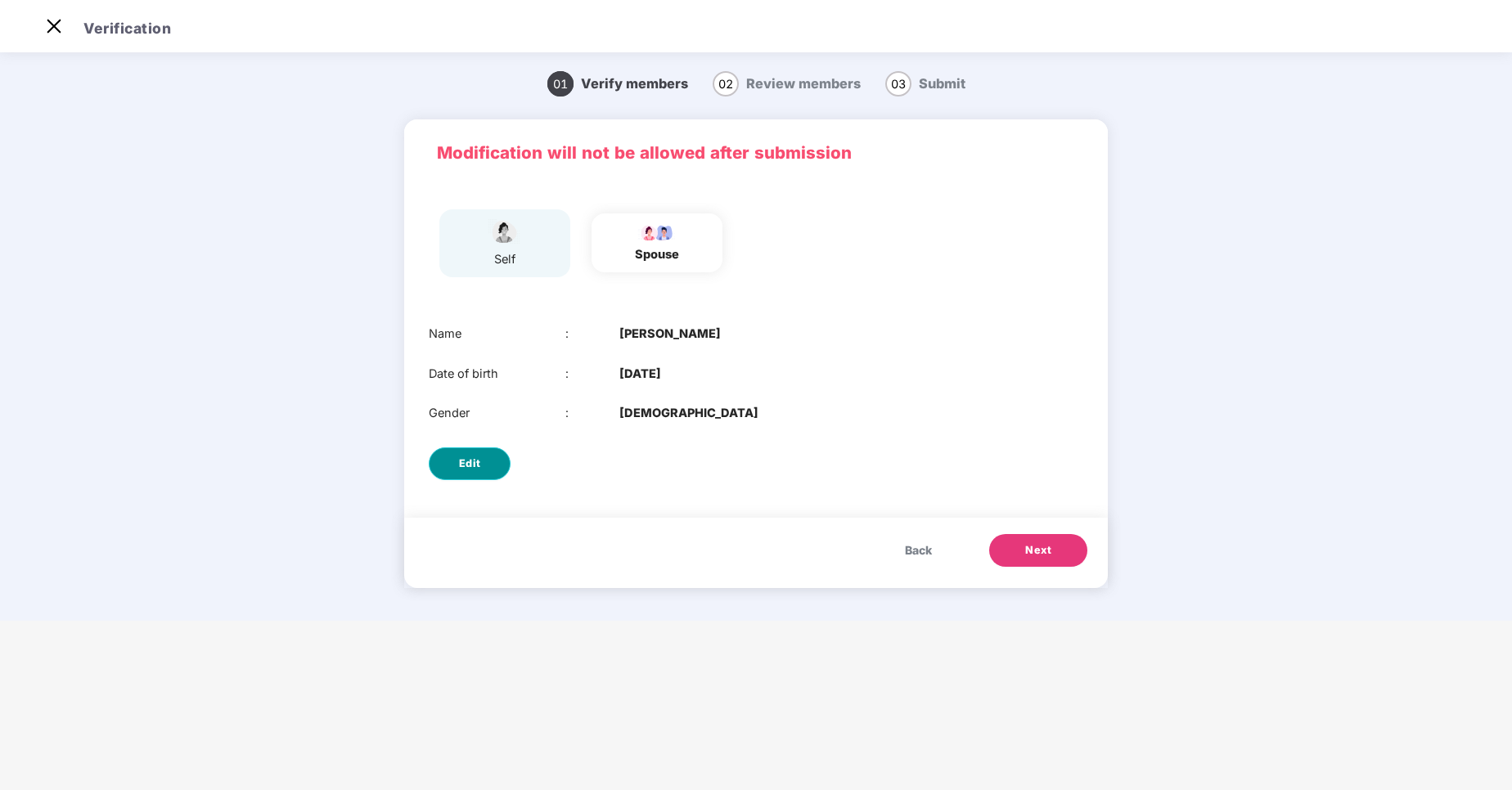
click at [476, 453] on button "Edit" at bounding box center [469, 463] width 82 height 32
select select "****"
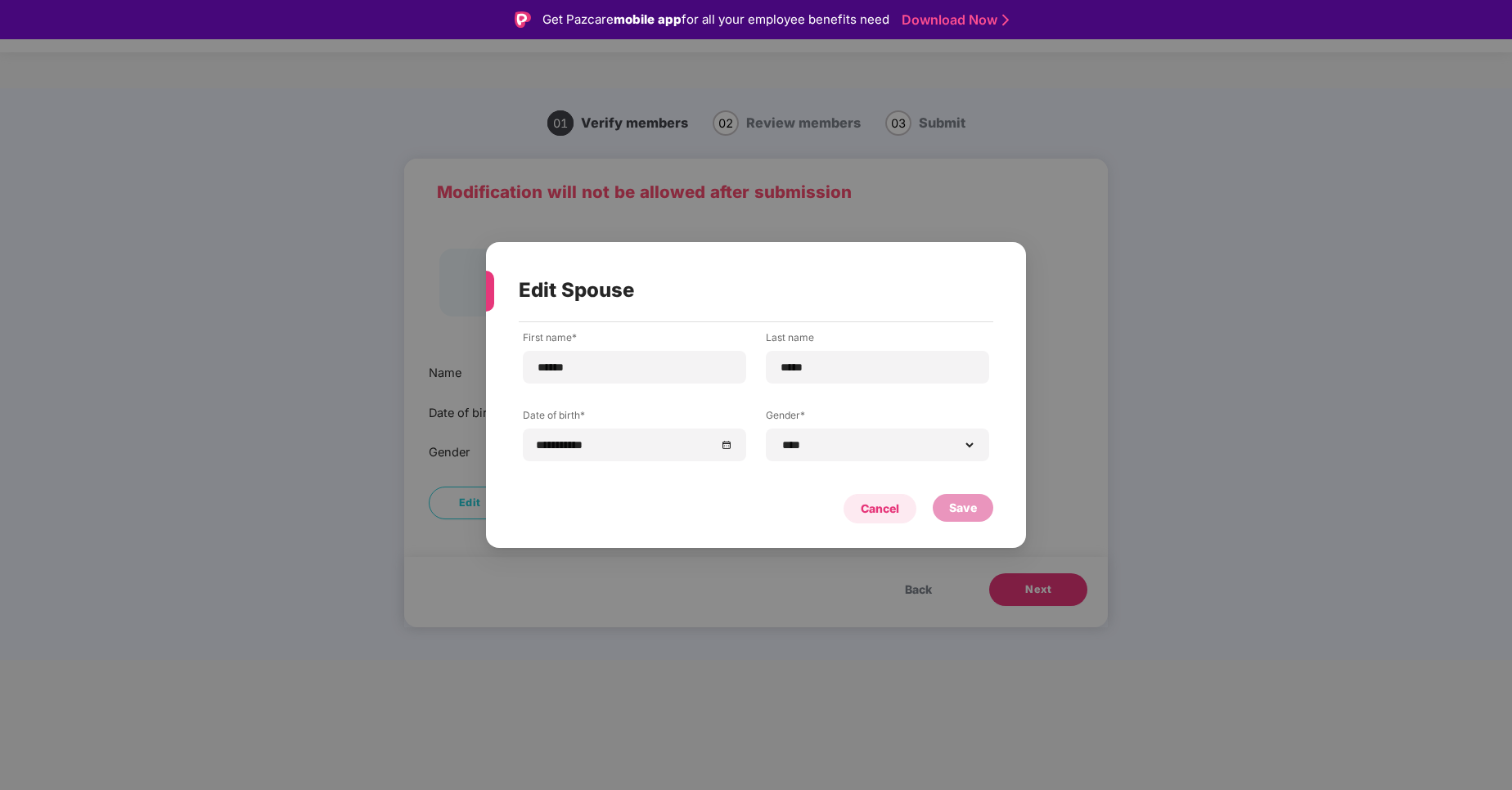
click at [874, 507] on div "Cancel" at bounding box center [880, 508] width 39 height 18
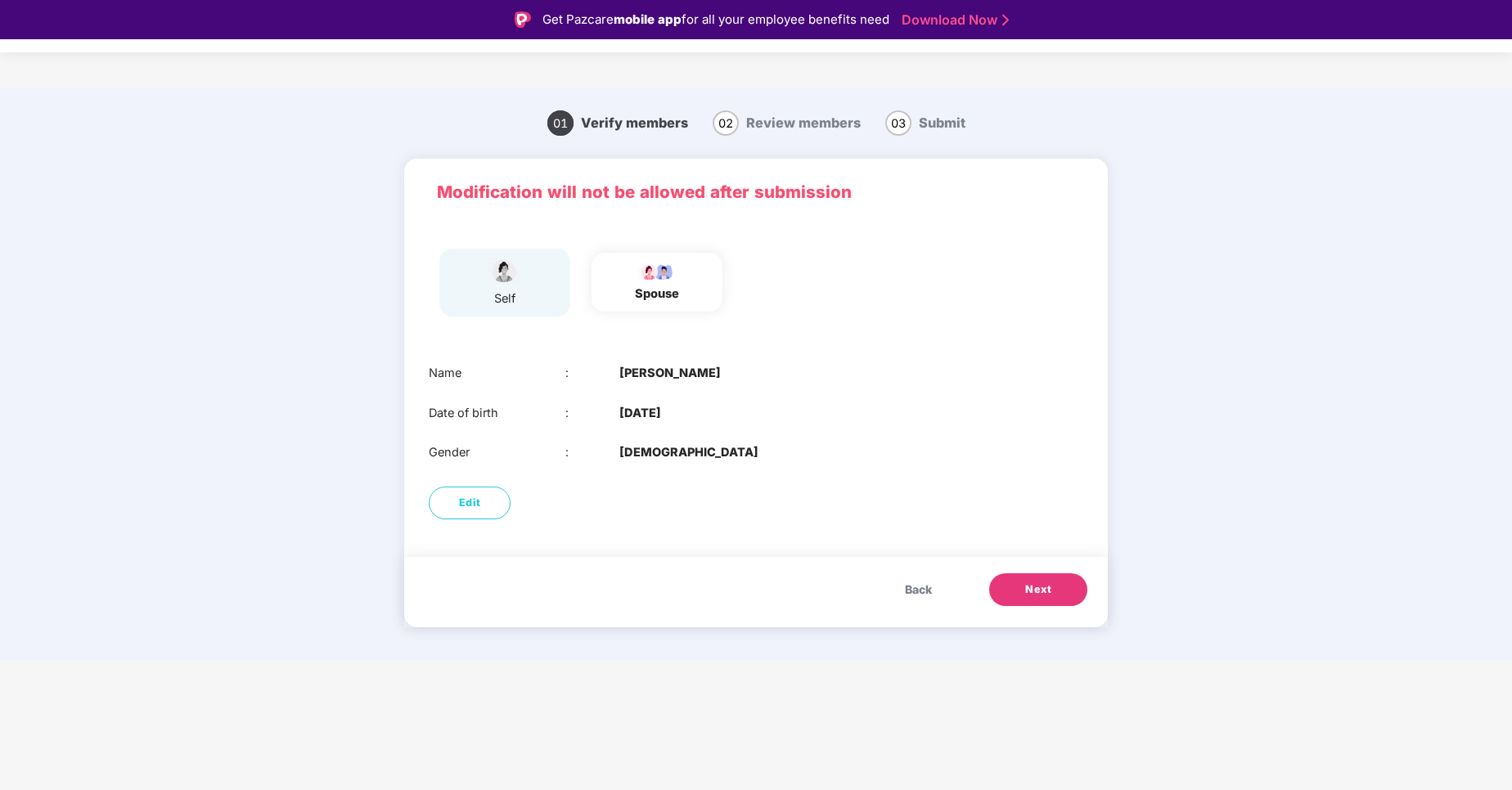
click at [1039, 586] on span "Next" at bounding box center [1038, 590] width 26 height 17
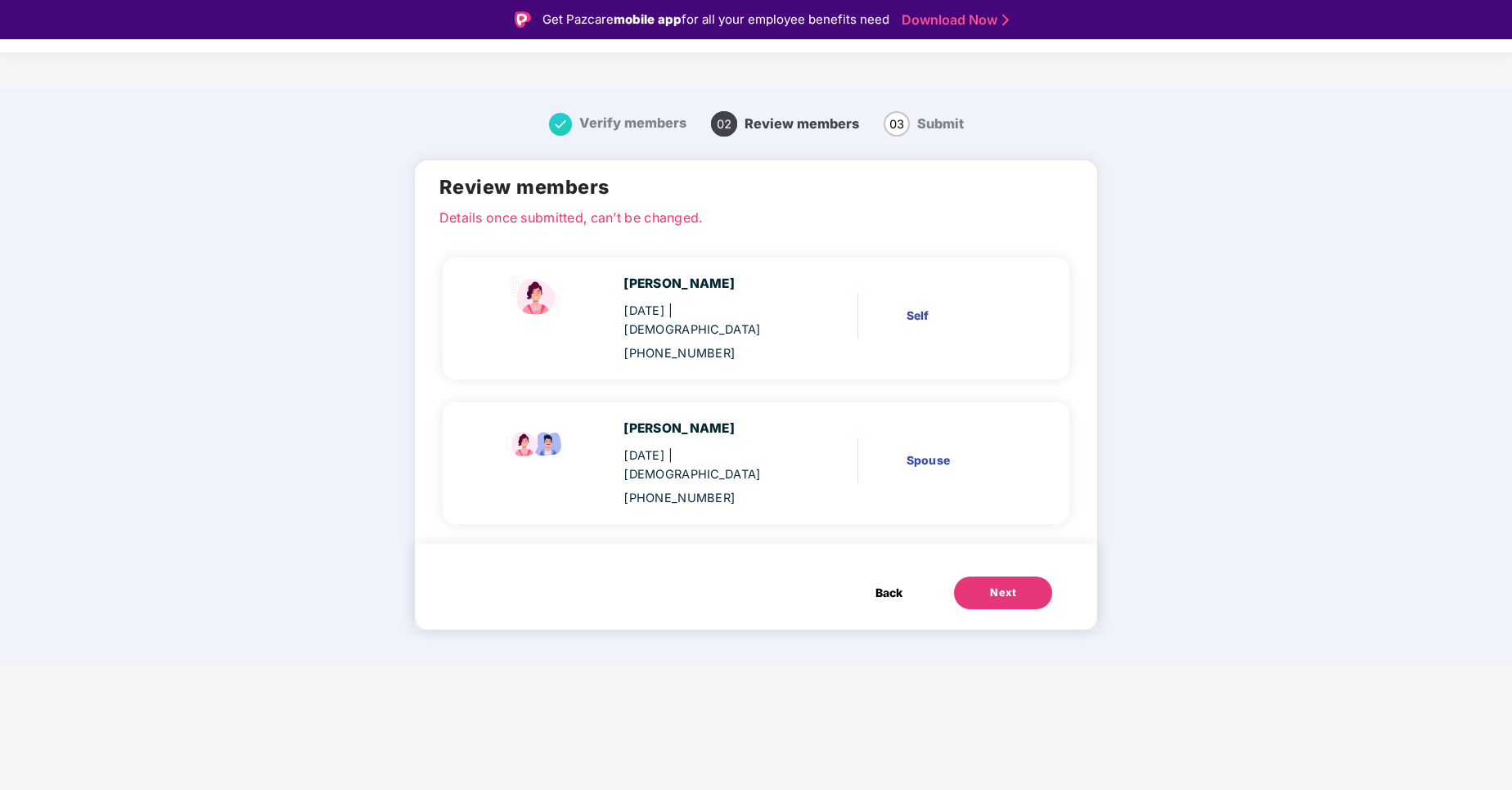
scroll to position [40, 0]
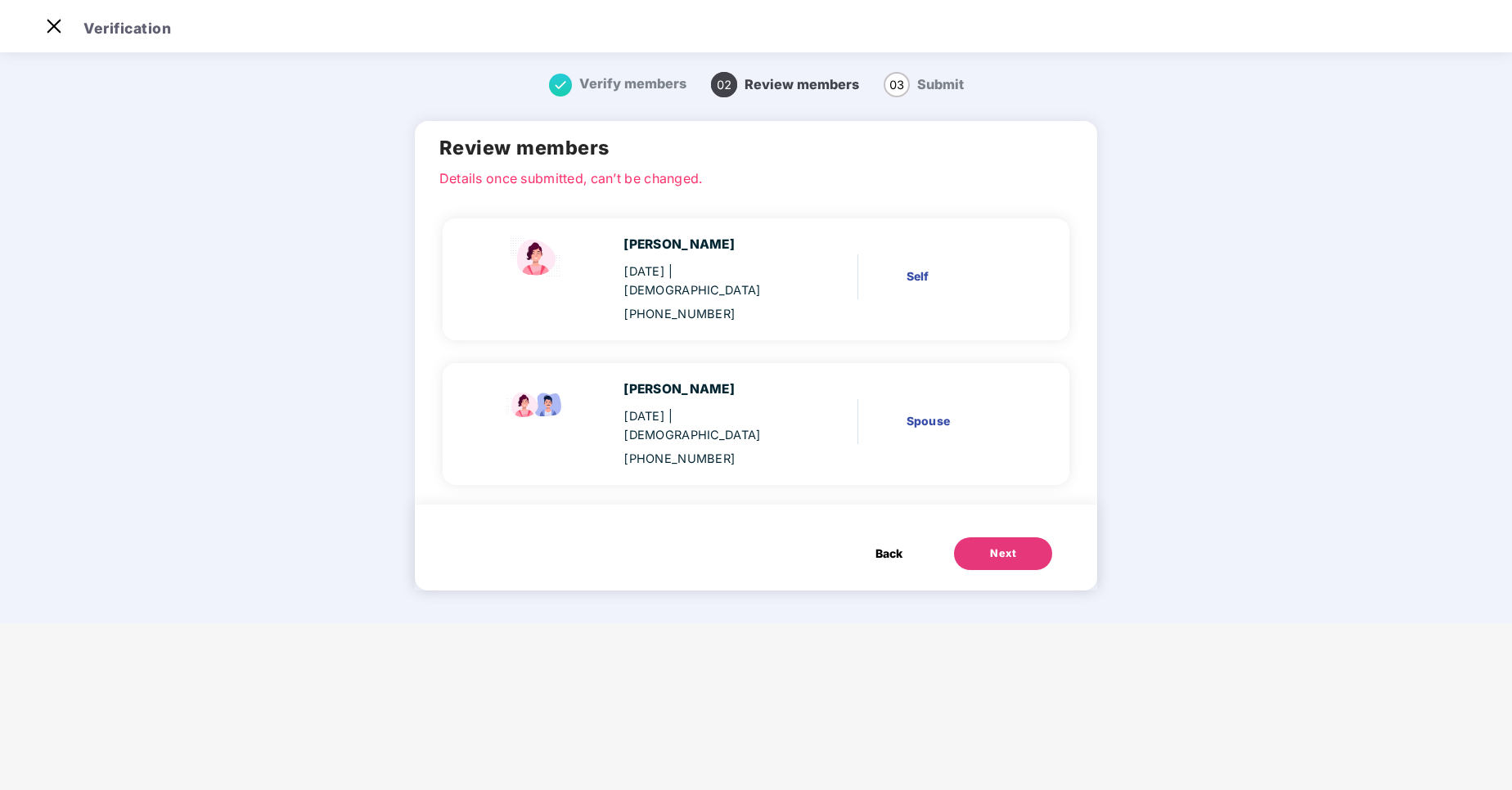
click at [1011, 538] on button "Next" at bounding box center [1003, 553] width 98 height 32
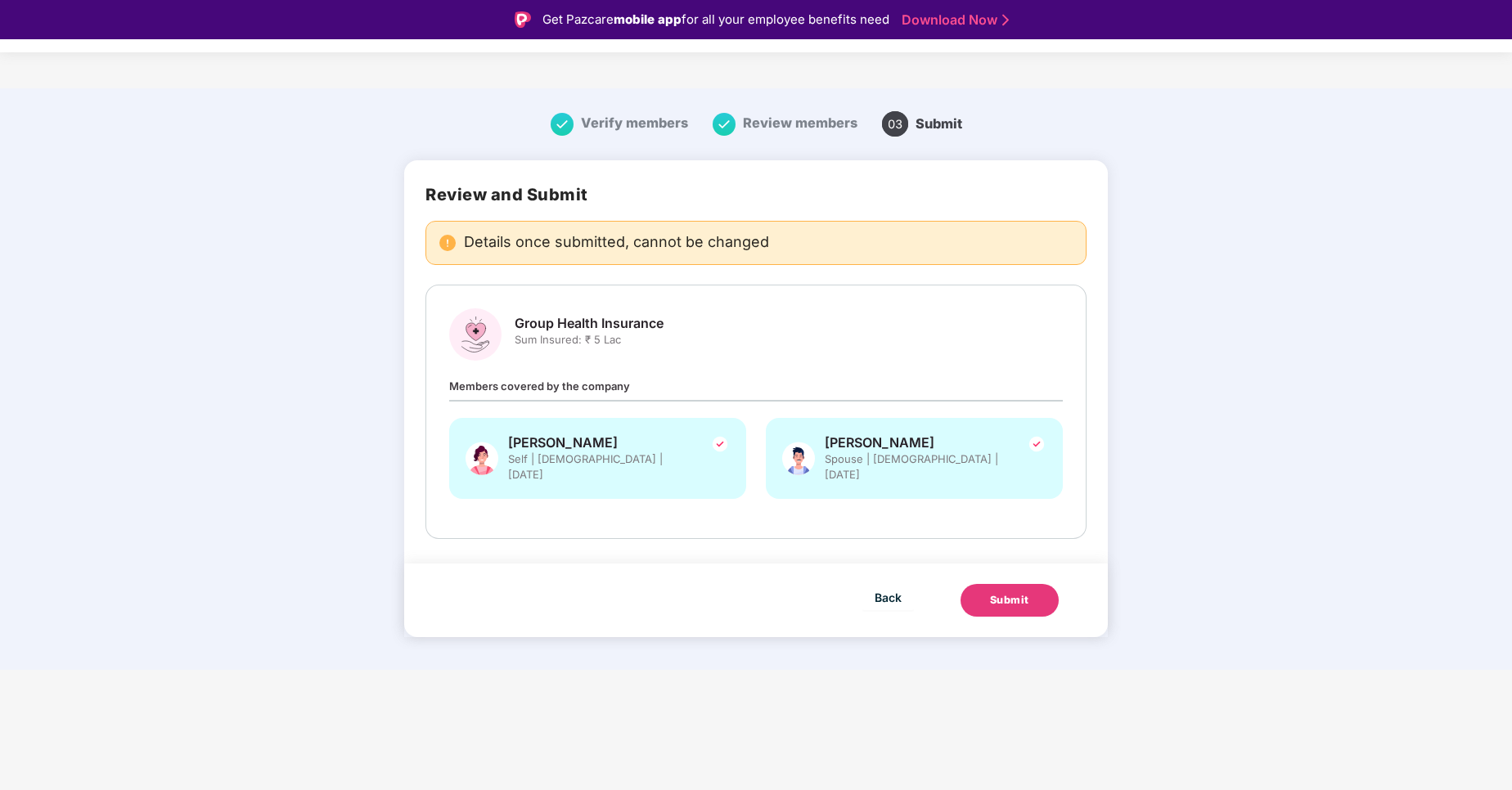
click at [1027, 592] on div "Submit" at bounding box center [1010, 601] width 40 height 17
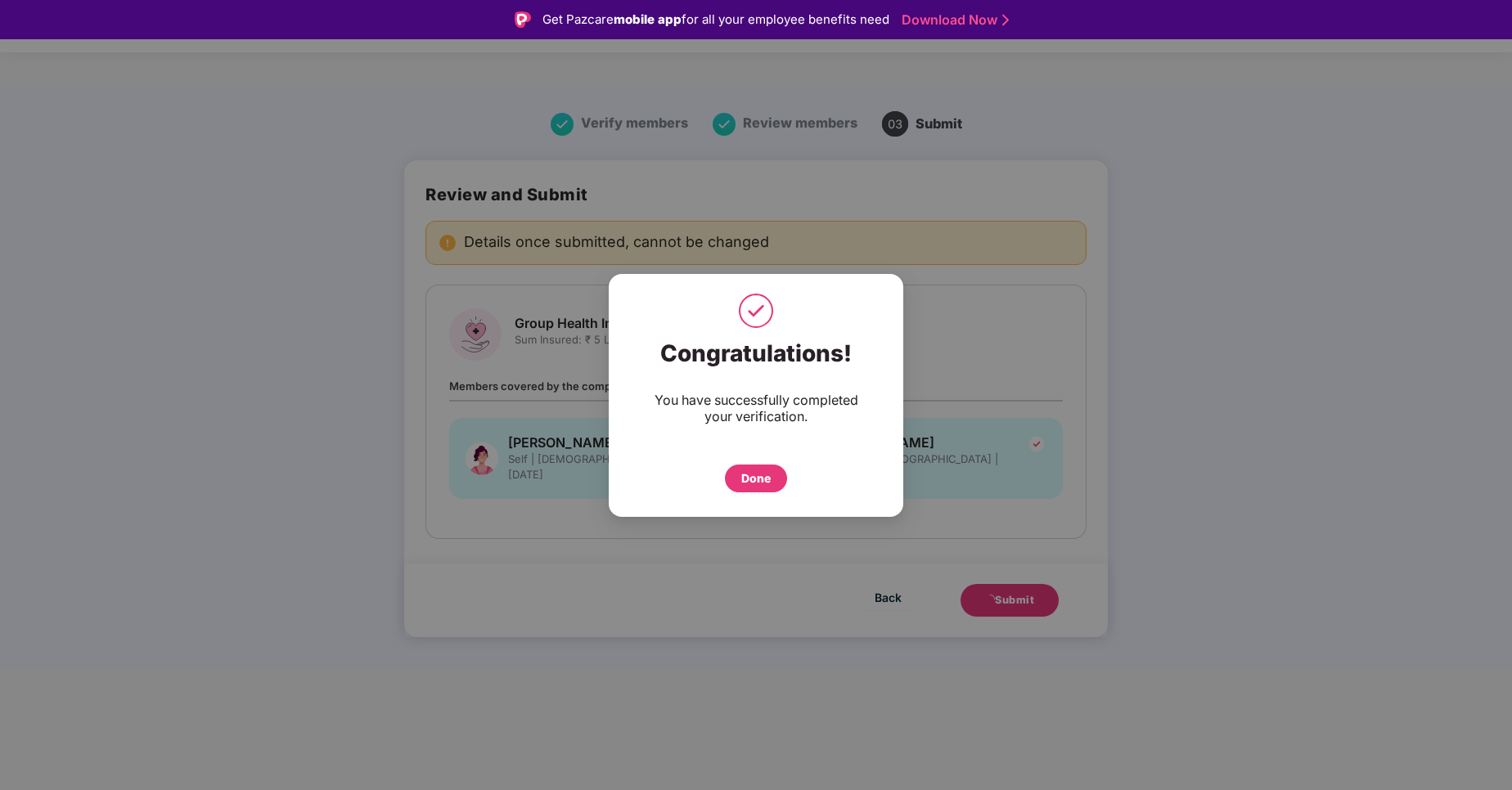
click at [740, 475] on div "Done" at bounding box center [756, 479] width 62 height 28
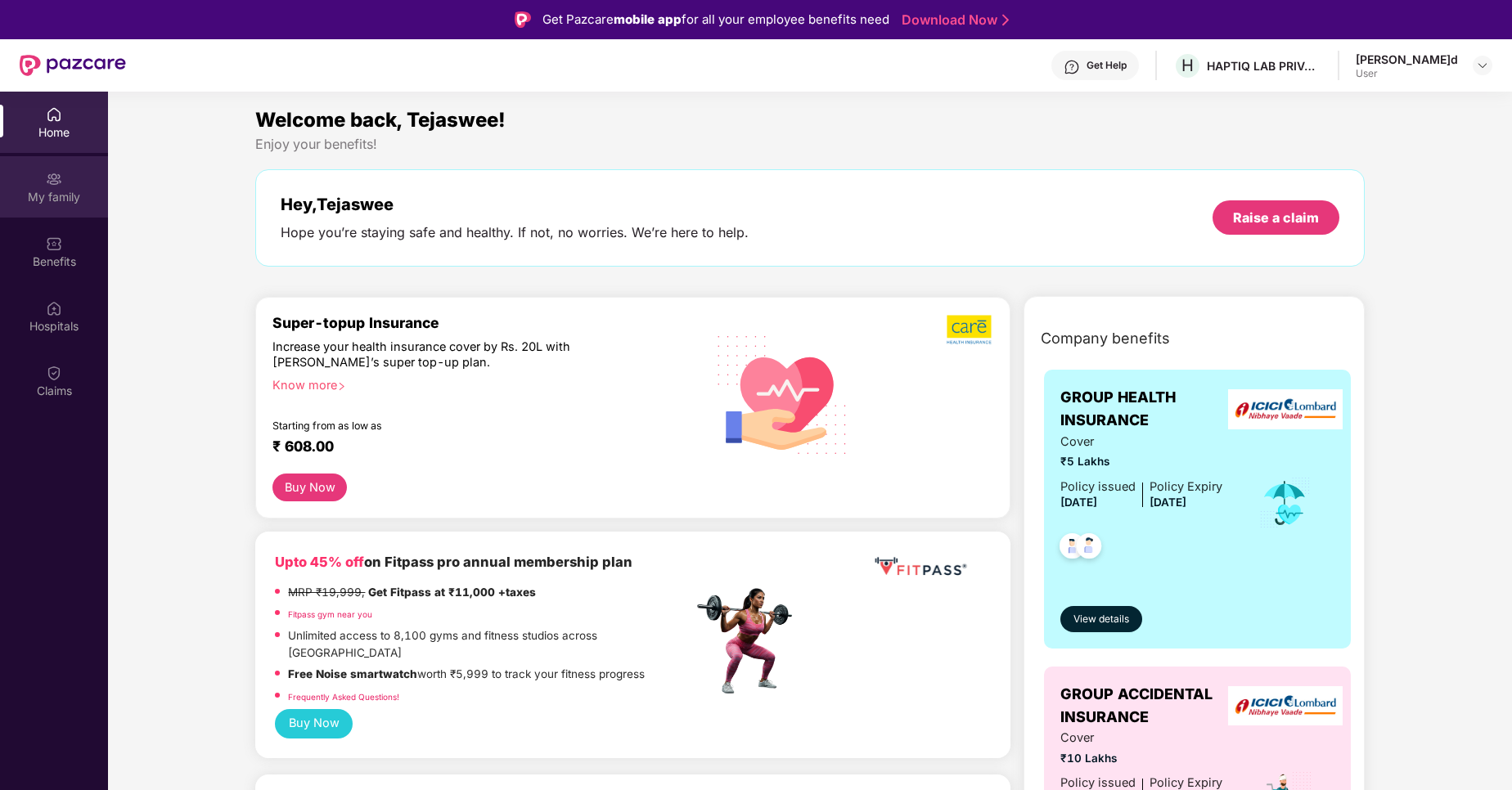
click at [72, 196] on div "My family" at bounding box center [54, 198] width 108 height 17
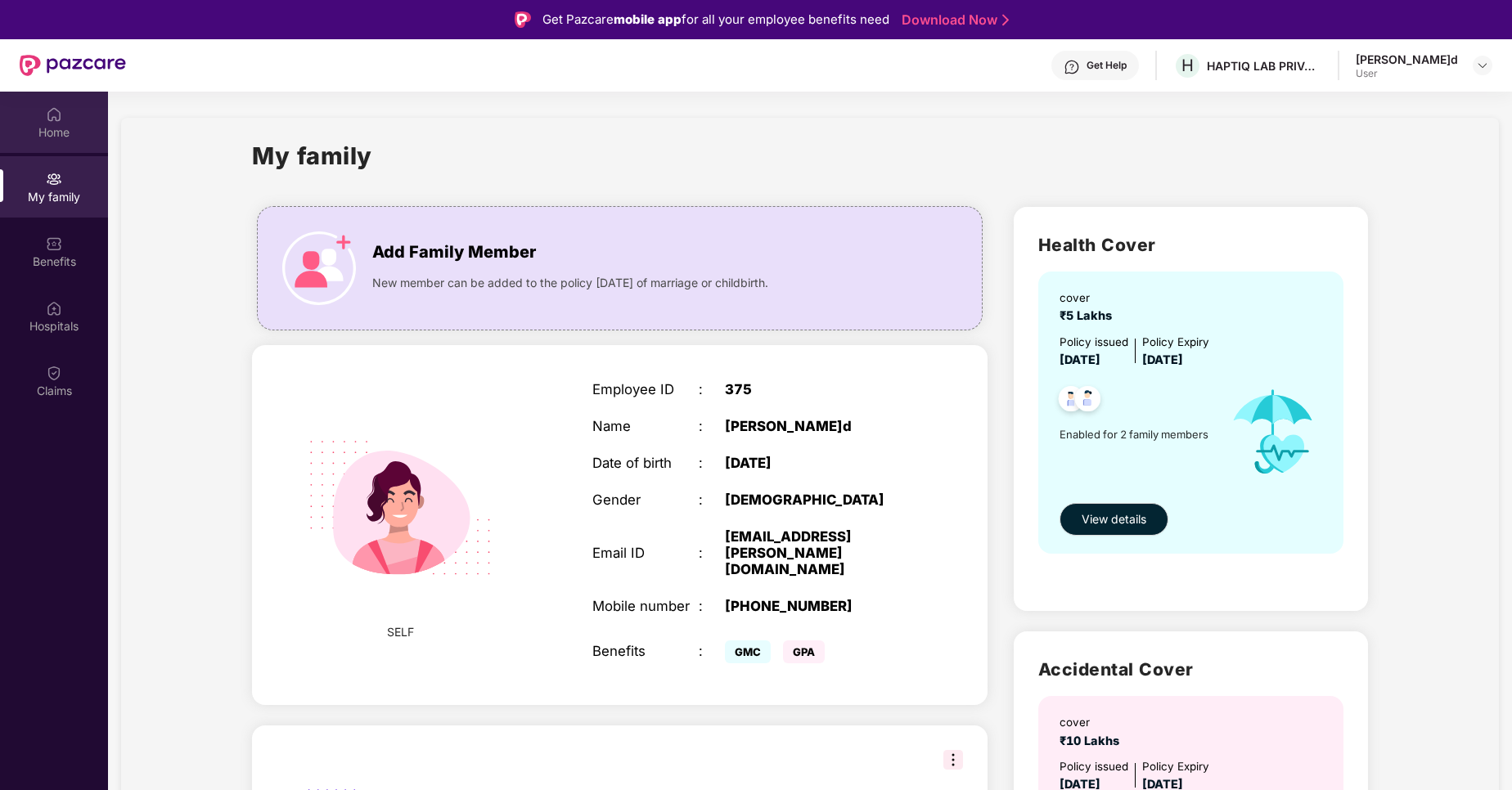
click at [70, 119] on div "Home" at bounding box center [54, 122] width 108 height 61
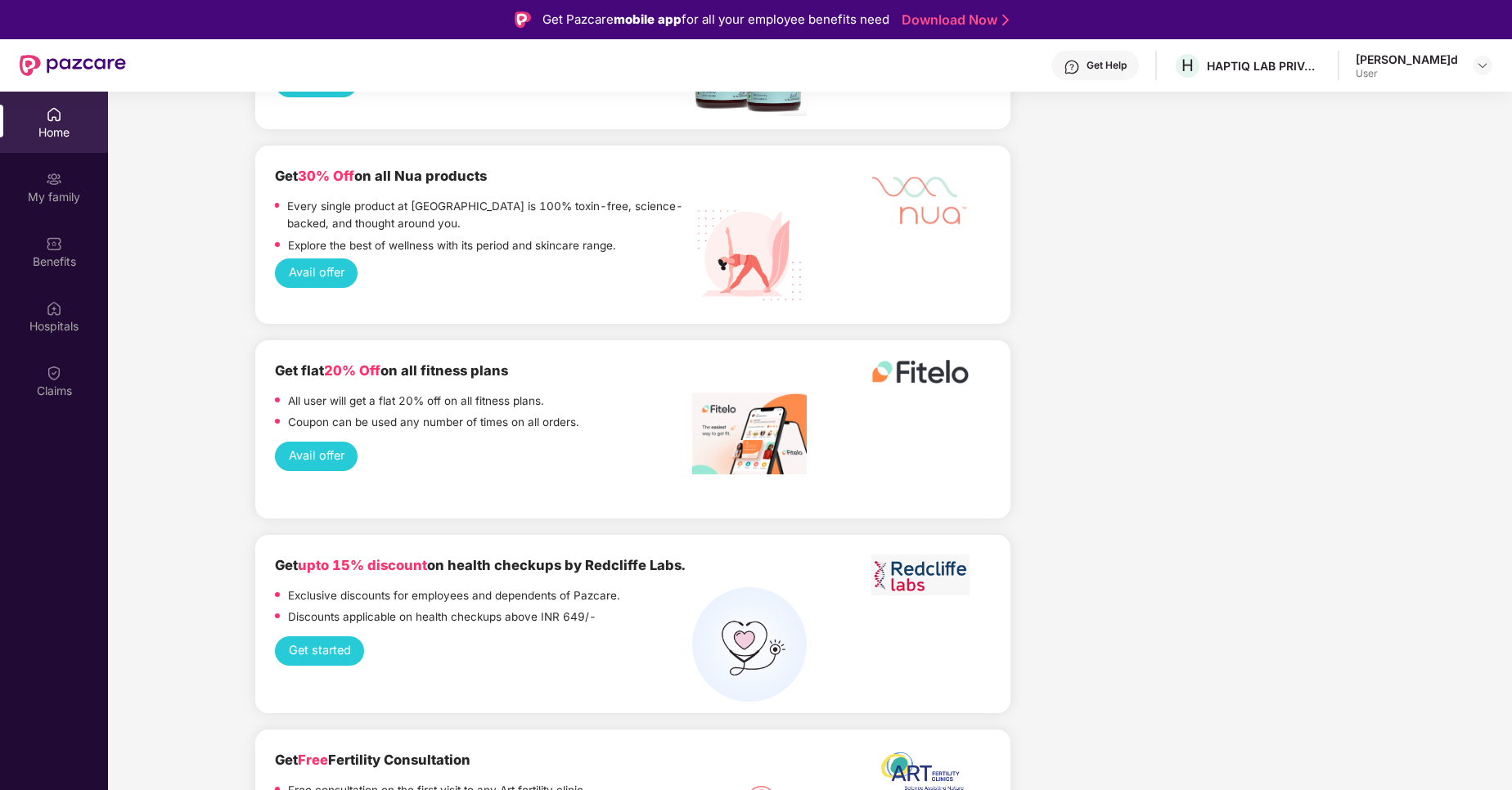
scroll to position [91, 0]
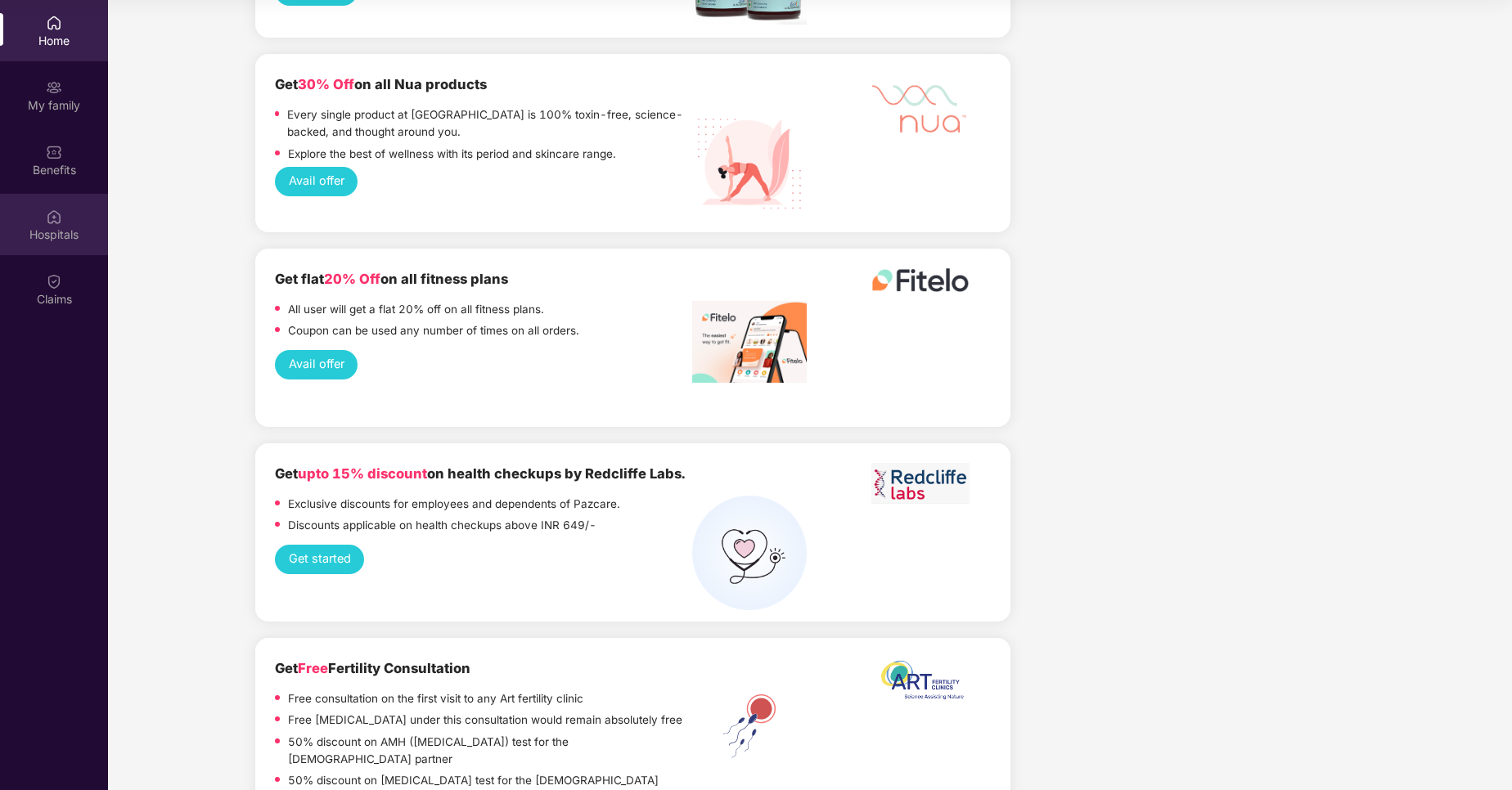
click at [60, 245] on div "Hospitals" at bounding box center [54, 225] width 108 height 61
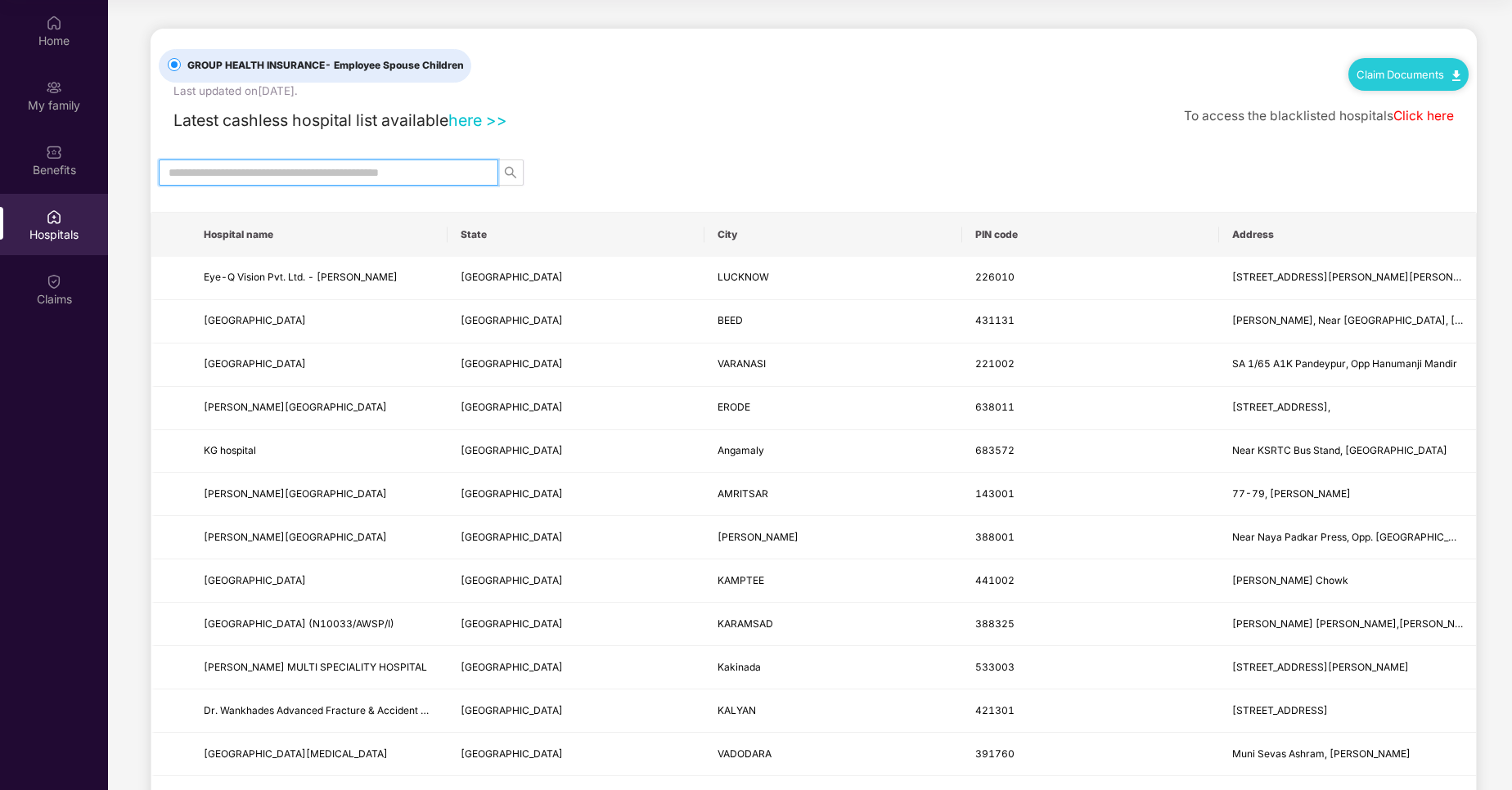
click at [471, 170] on input "text" at bounding box center [321, 172] width 307 height 18
type input "****"
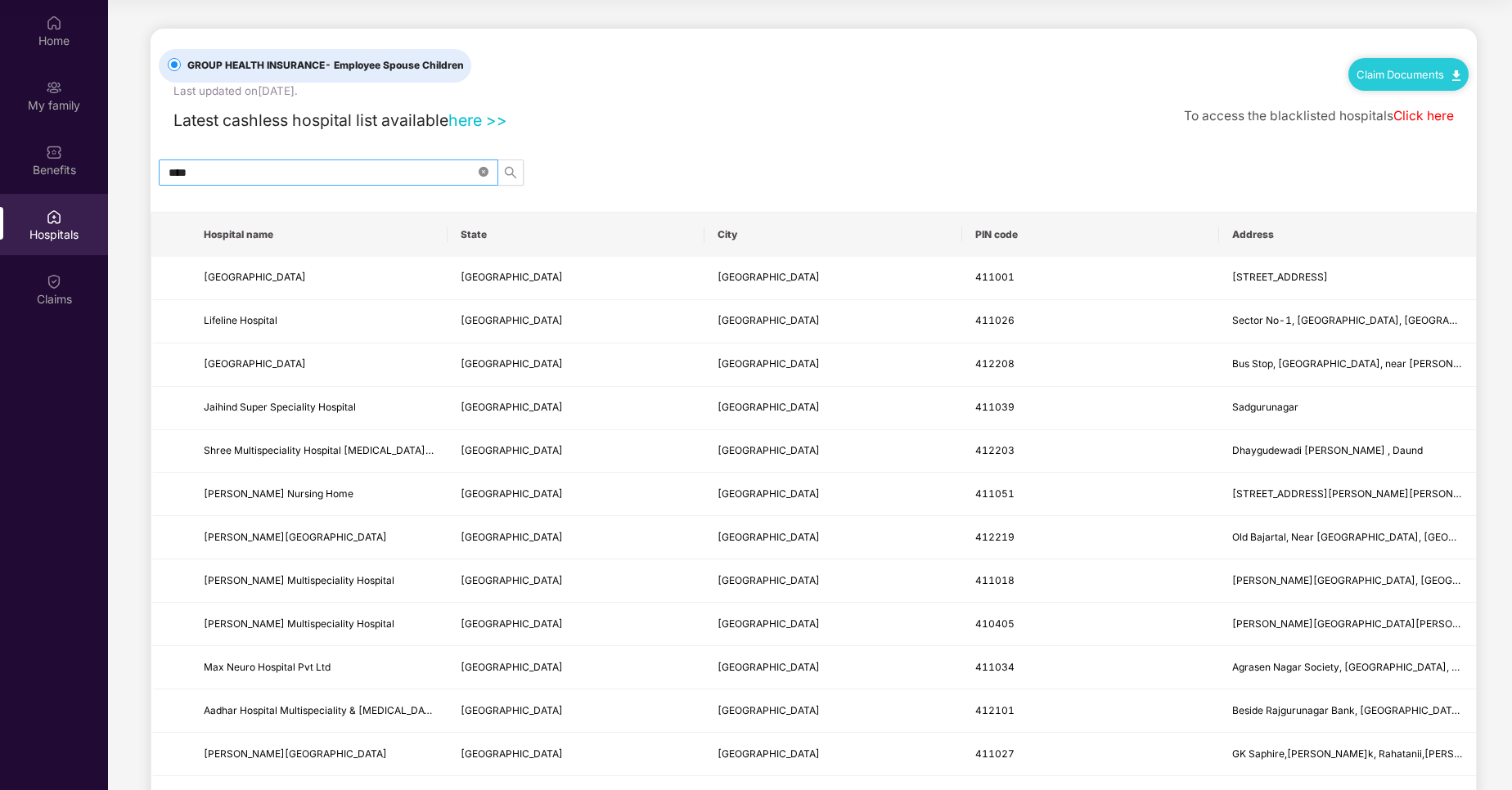
click at [481, 171] on icon "close-circle" at bounding box center [483, 172] width 10 height 10
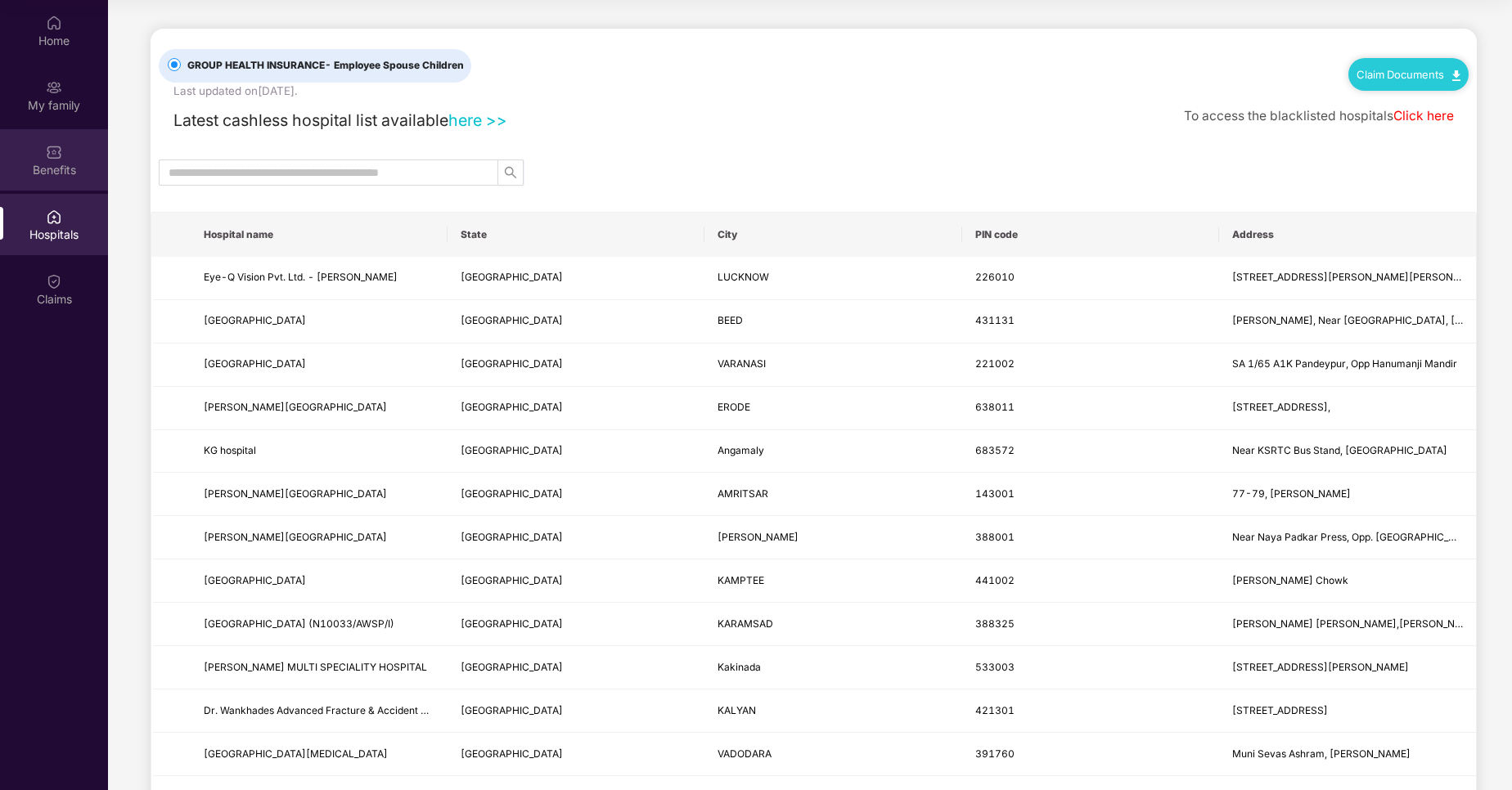
click at [54, 160] on img at bounding box center [54, 152] width 17 height 17
